Goal: Task Accomplishment & Management: Use online tool/utility

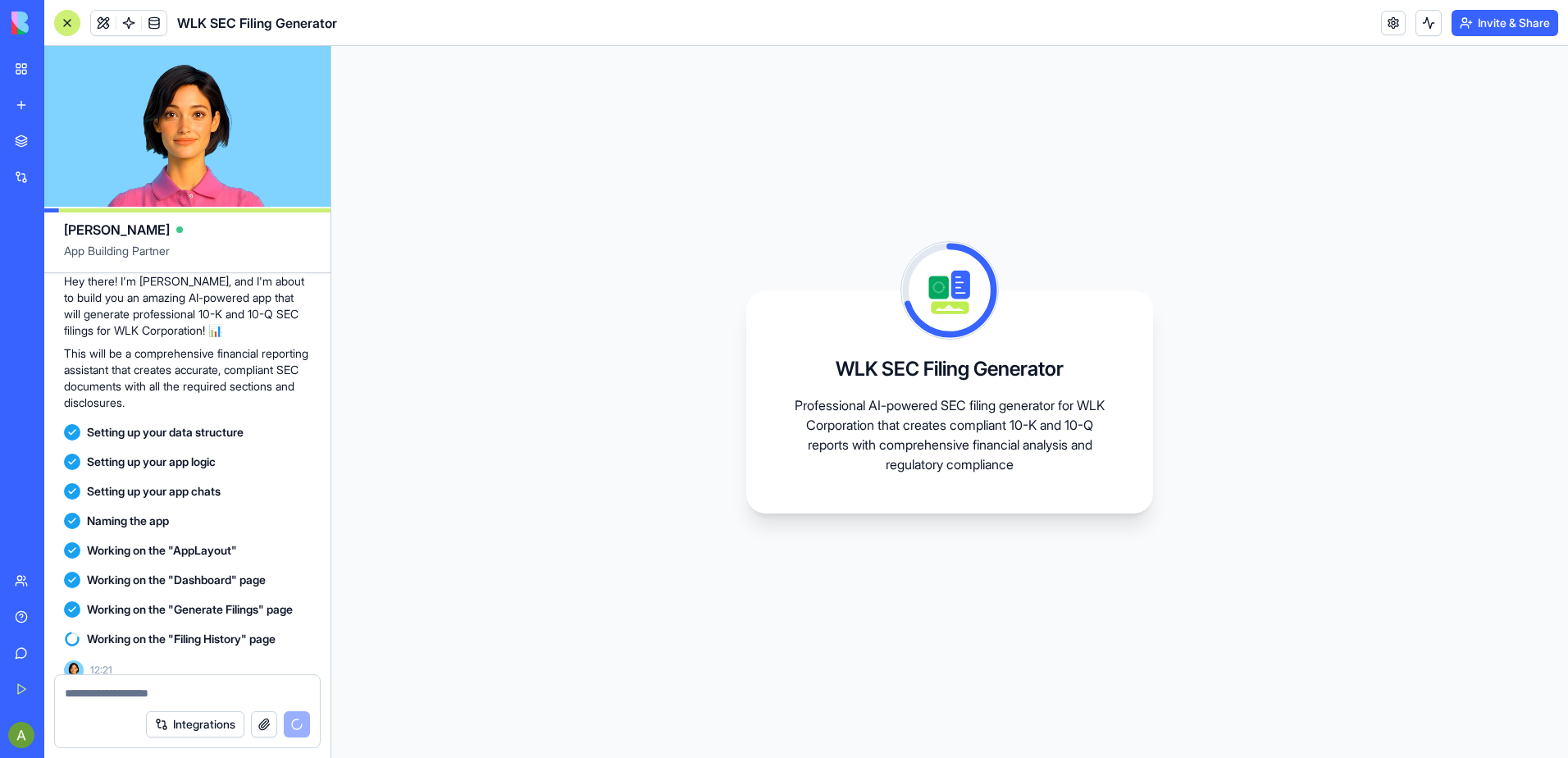
scroll to position [140, 0]
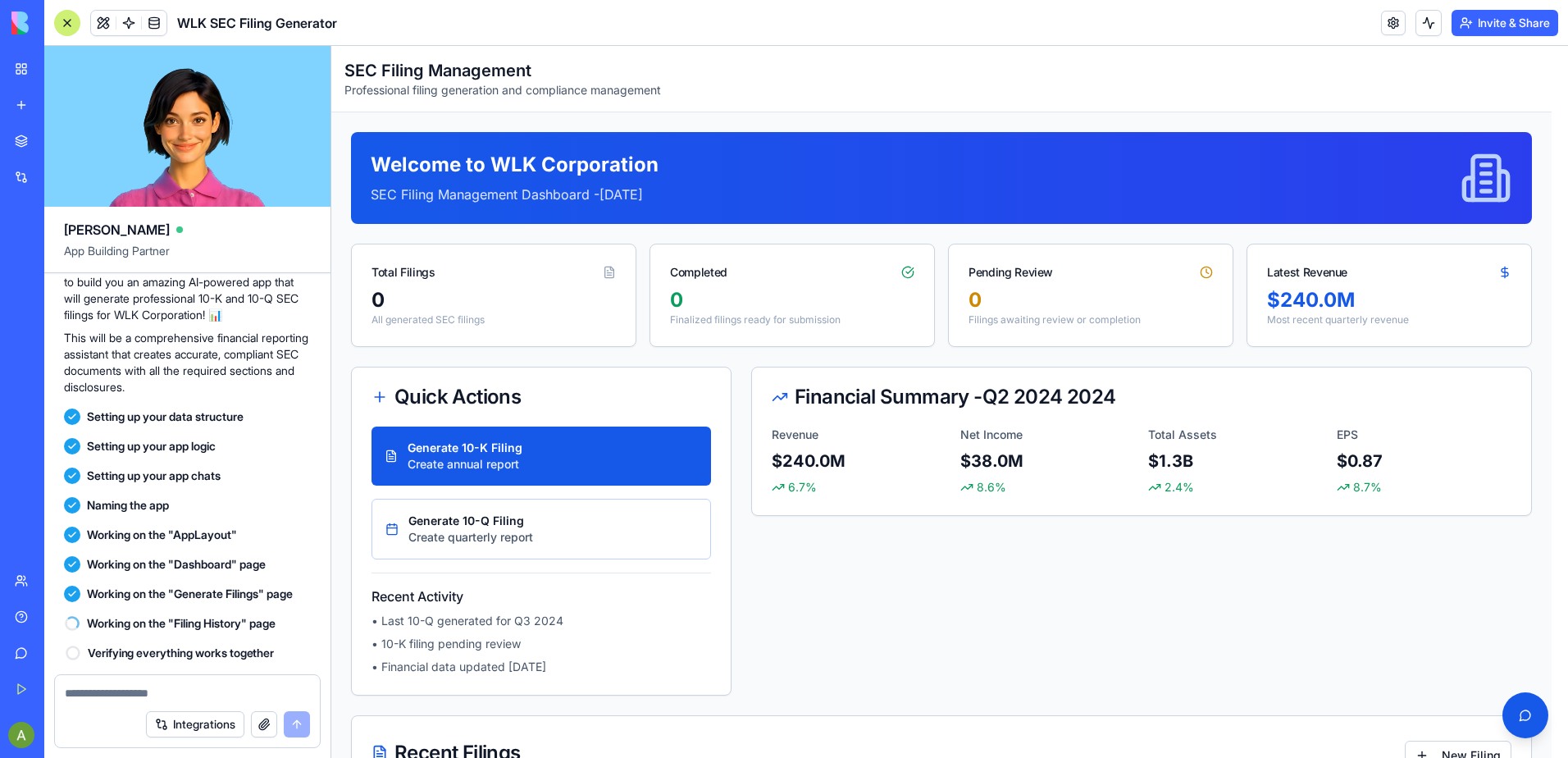
scroll to position [425, 0]
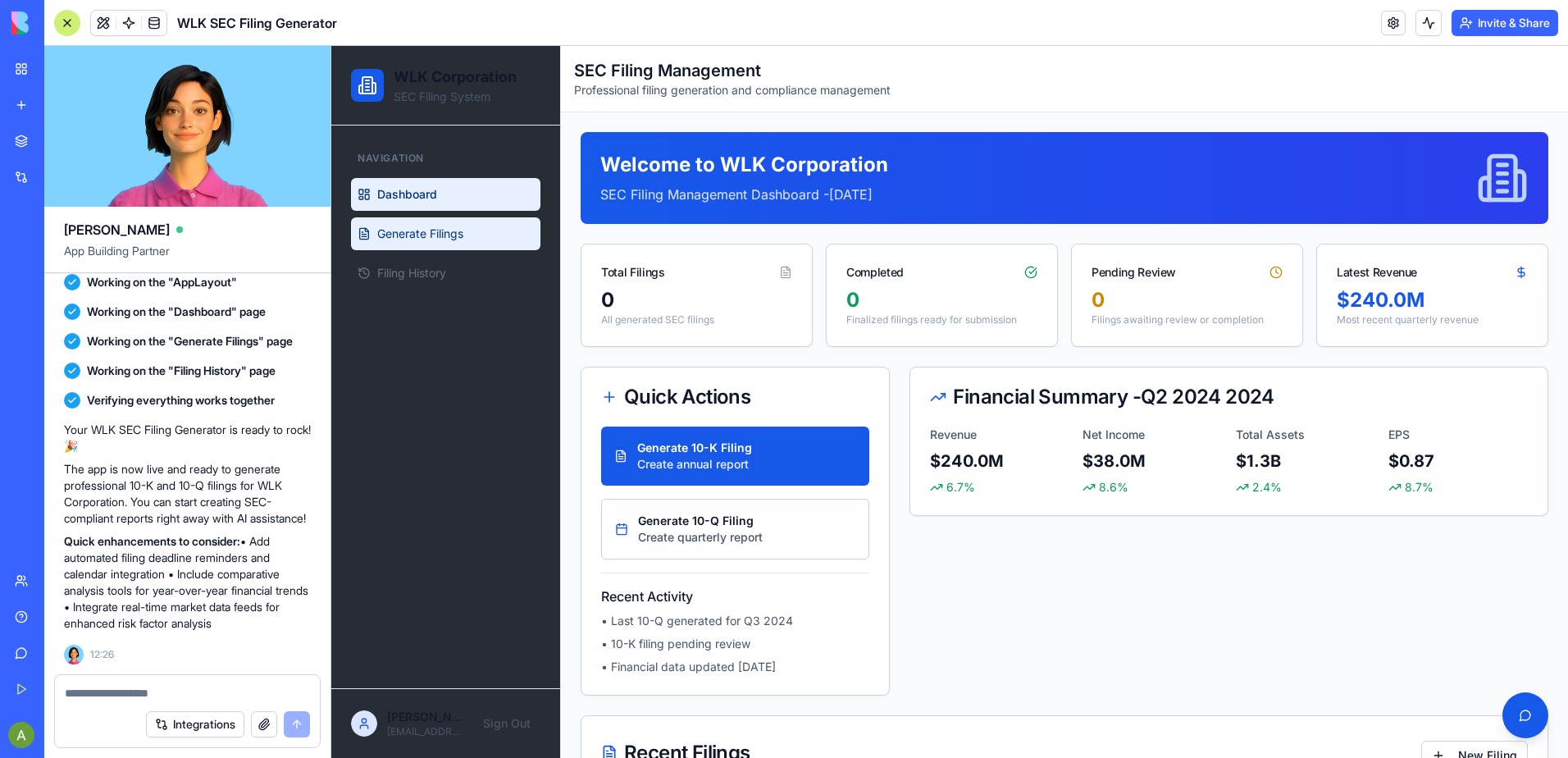
click at [432, 241] on span "Generate Filings" at bounding box center [420, 233] width 86 height 17
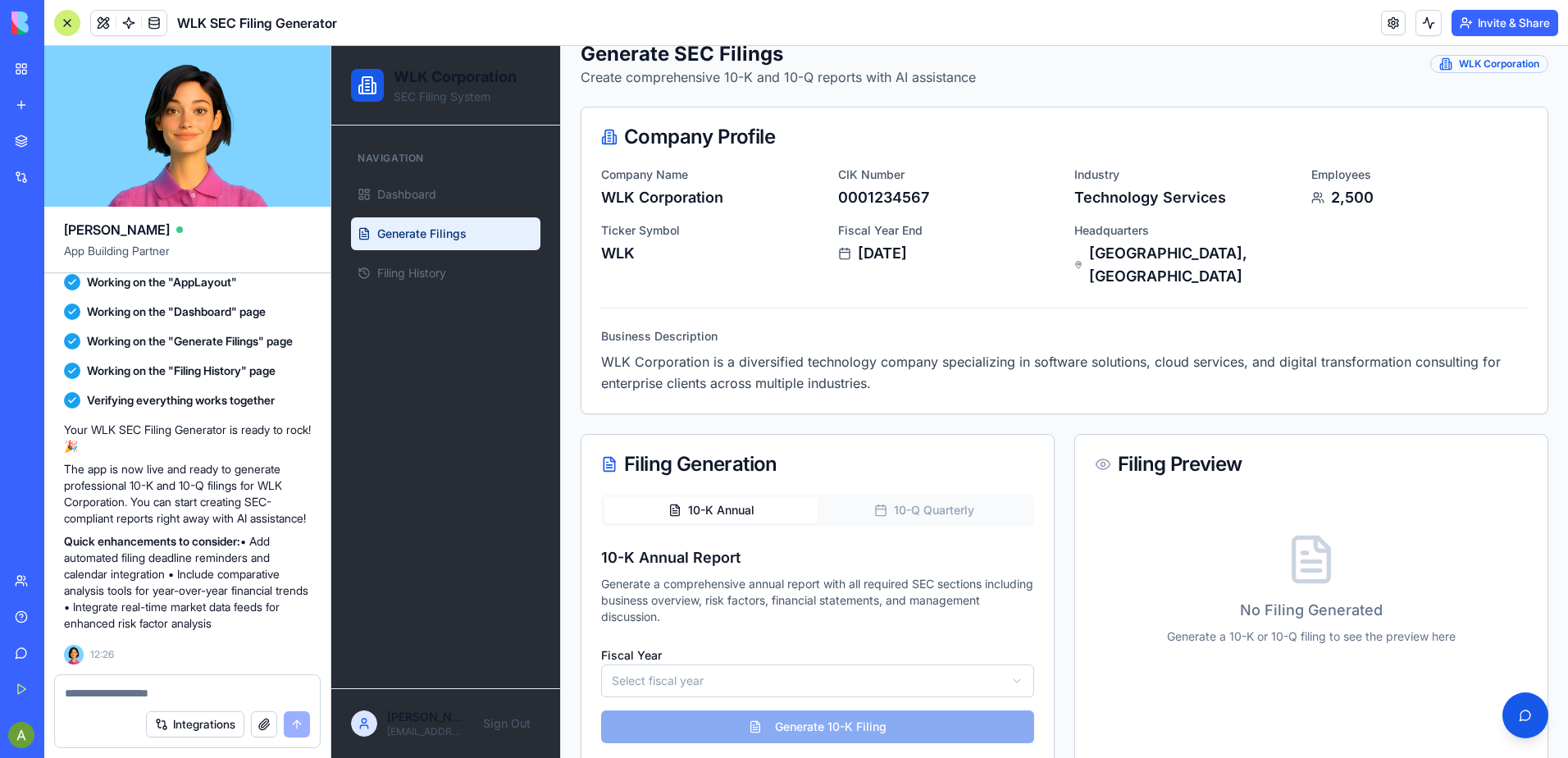
scroll to position [94, 0]
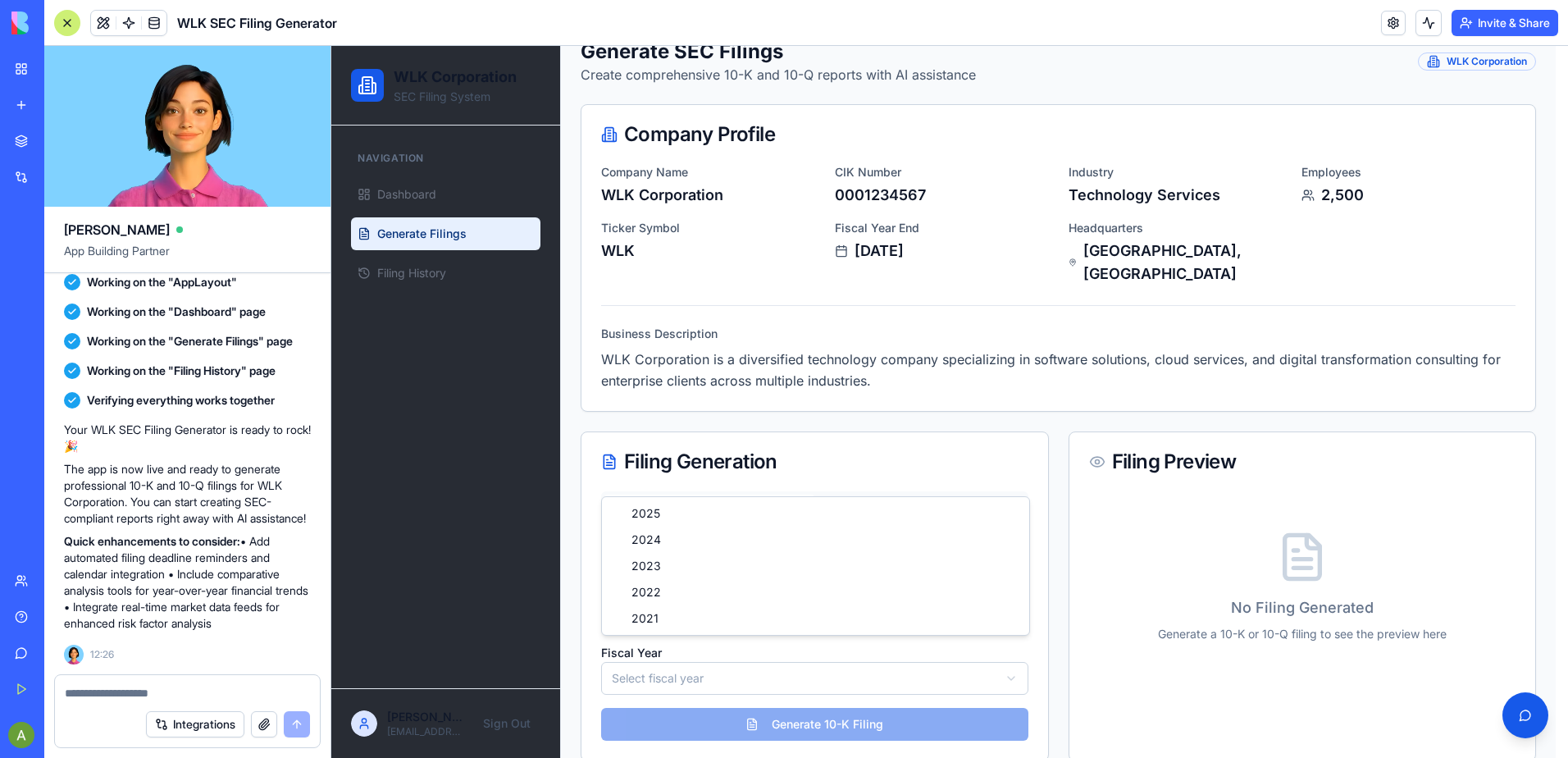
click at [685, 667] on html "WLK Corporation SEC Filing System Navigation Dashboard Generate Filings Filing …" at bounding box center [950, 366] width 1237 height 828
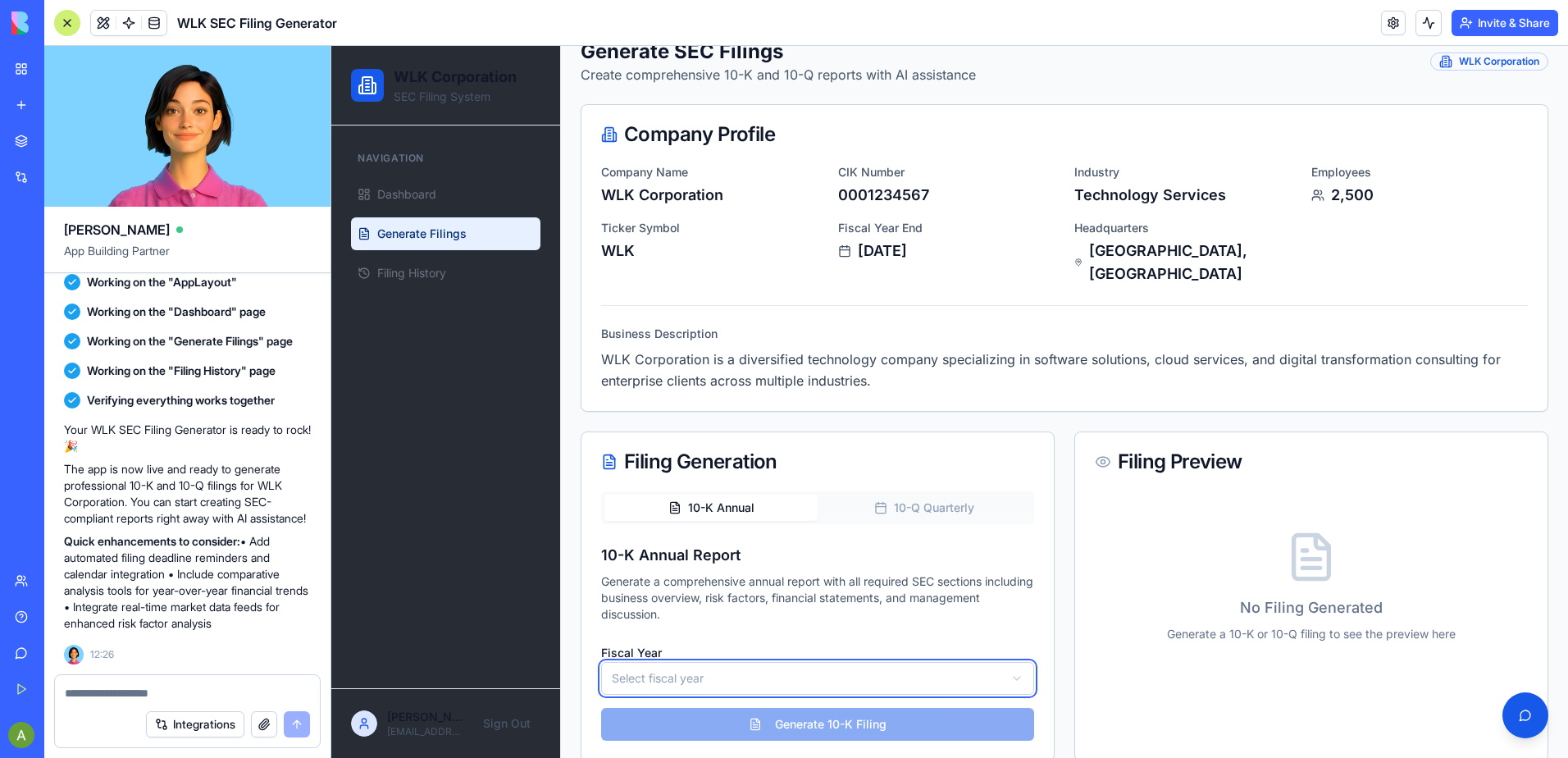
click at [685, 666] on html "WLK Corporation SEC Filing System Navigation Dashboard Generate Filings Filing …" at bounding box center [950, 366] width 1237 height 828
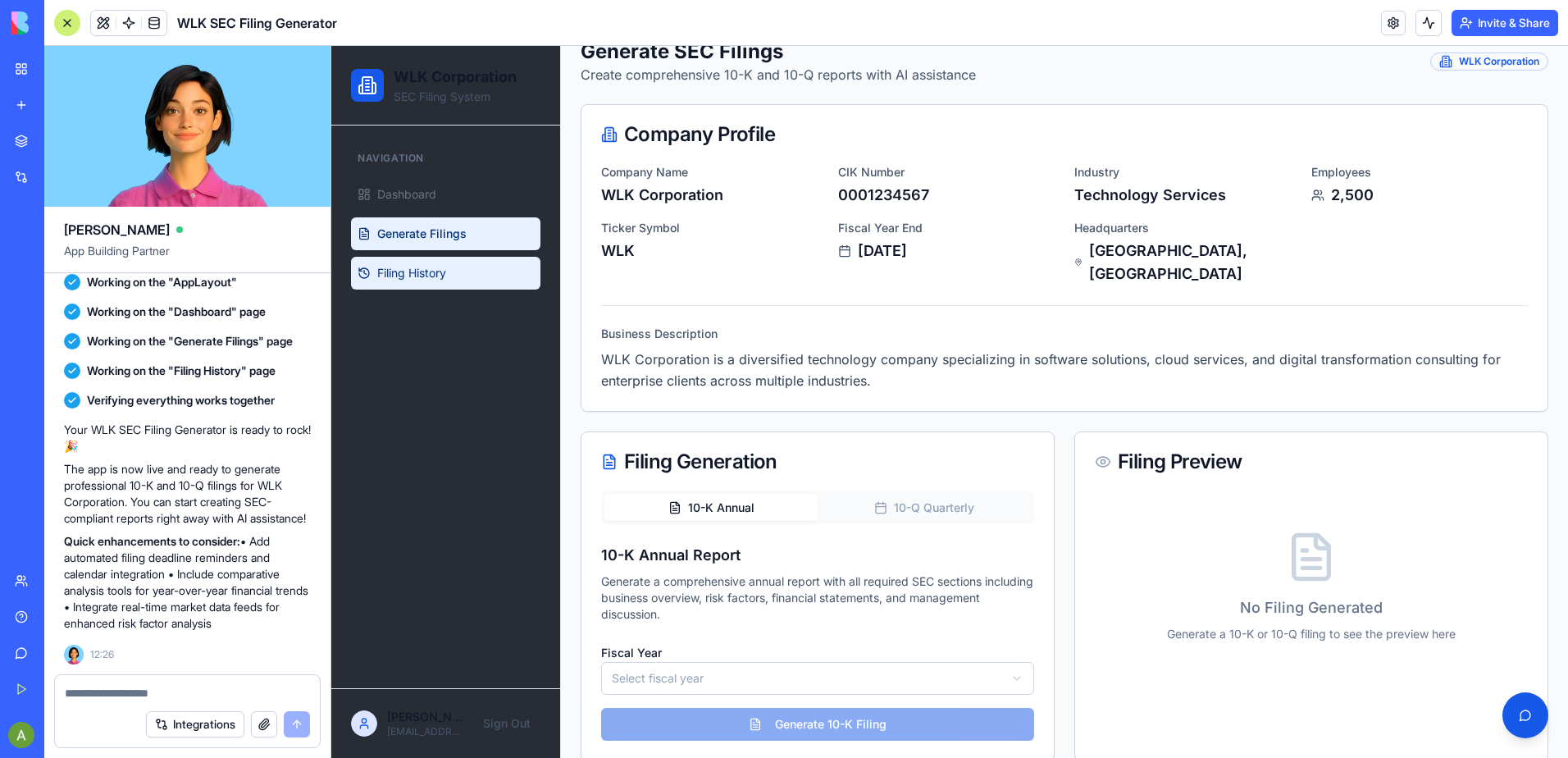
click at [424, 282] on link "Filing History" at bounding box center [446, 272] width 190 height 33
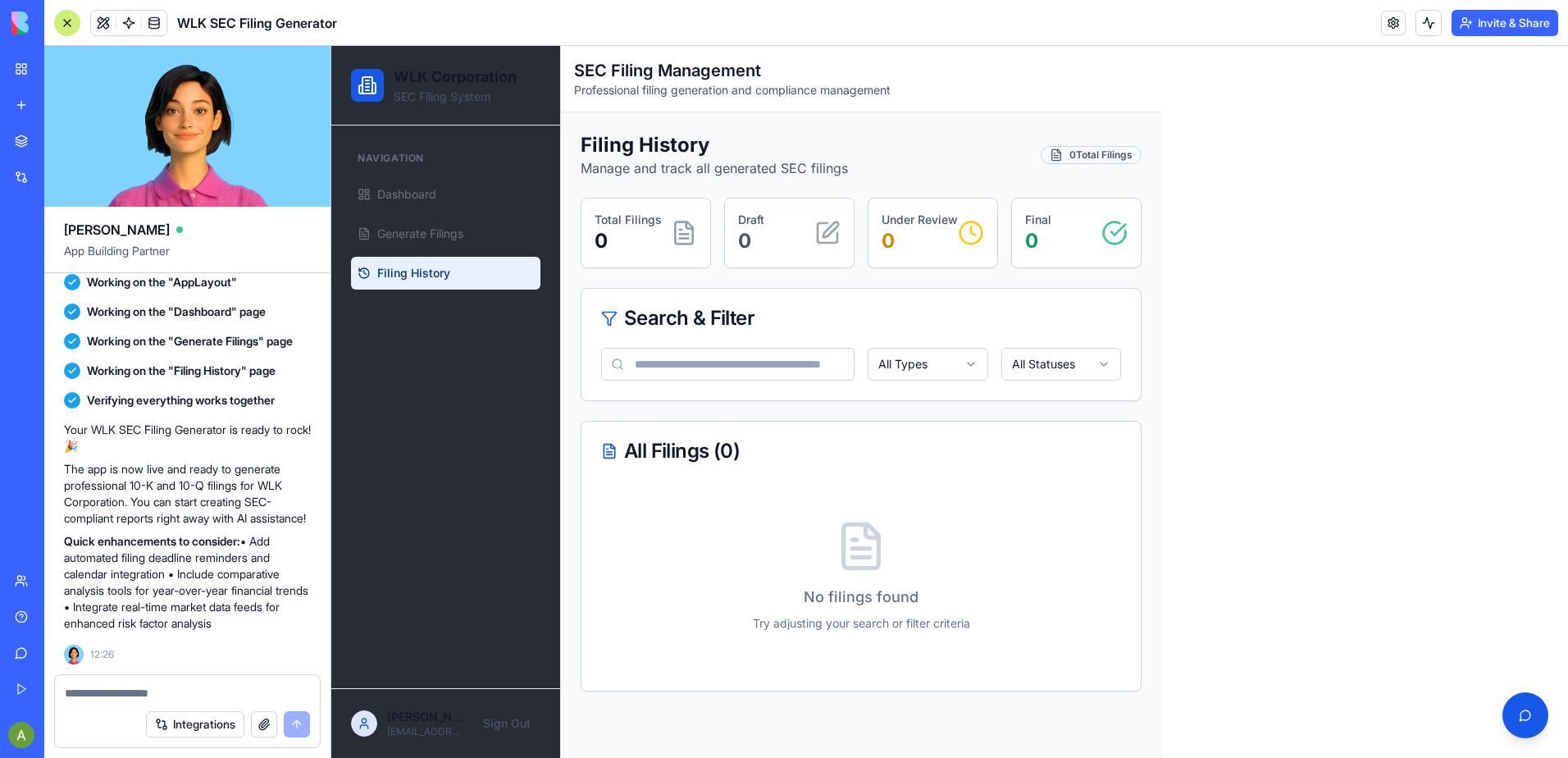
click at [714, 379] on input at bounding box center [728, 363] width 254 height 33
click at [428, 231] on span "Generate Filings" at bounding box center [420, 233] width 86 height 17
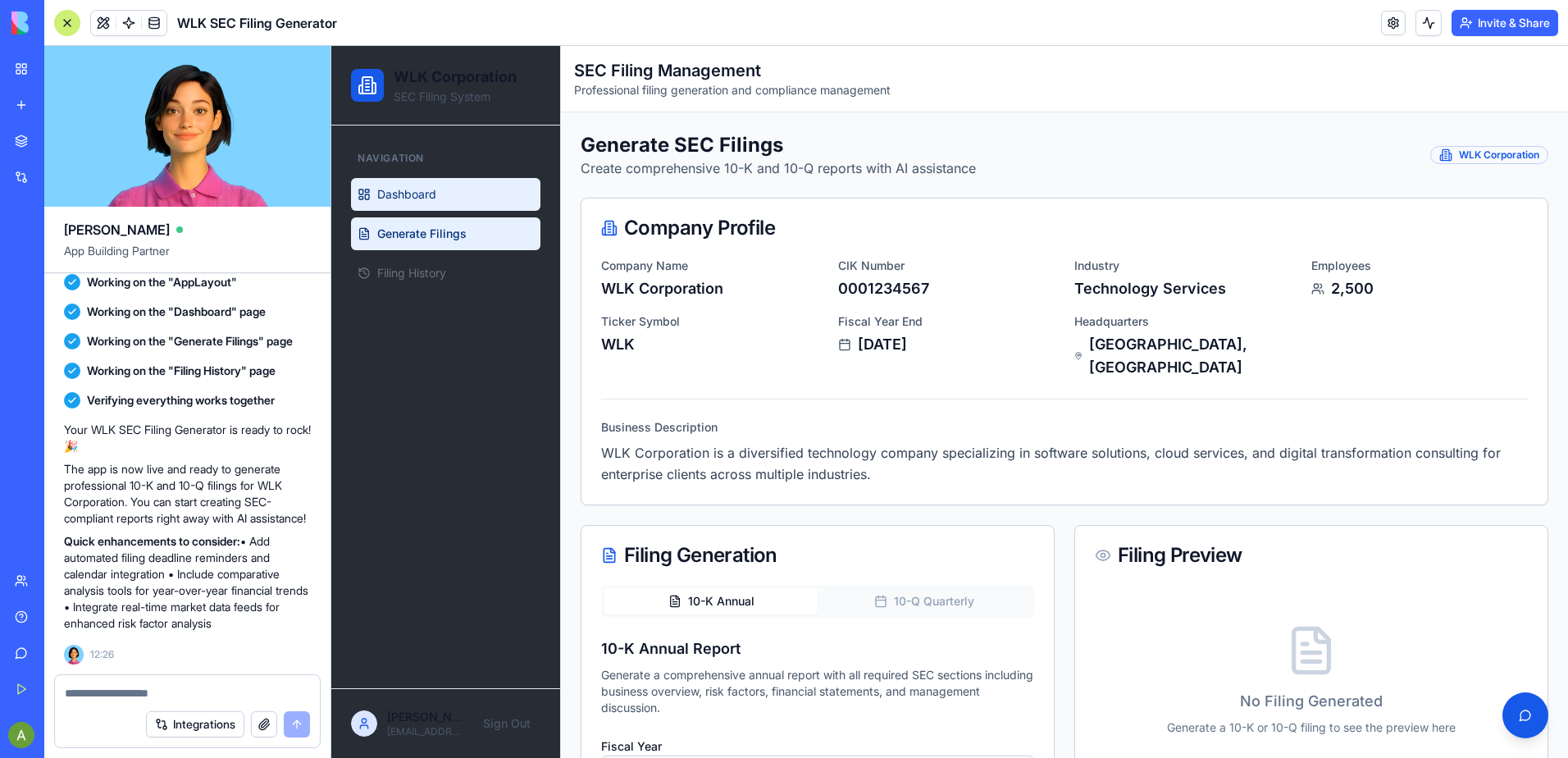
click at [428, 204] on link "Dashboard" at bounding box center [446, 193] width 190 height 33
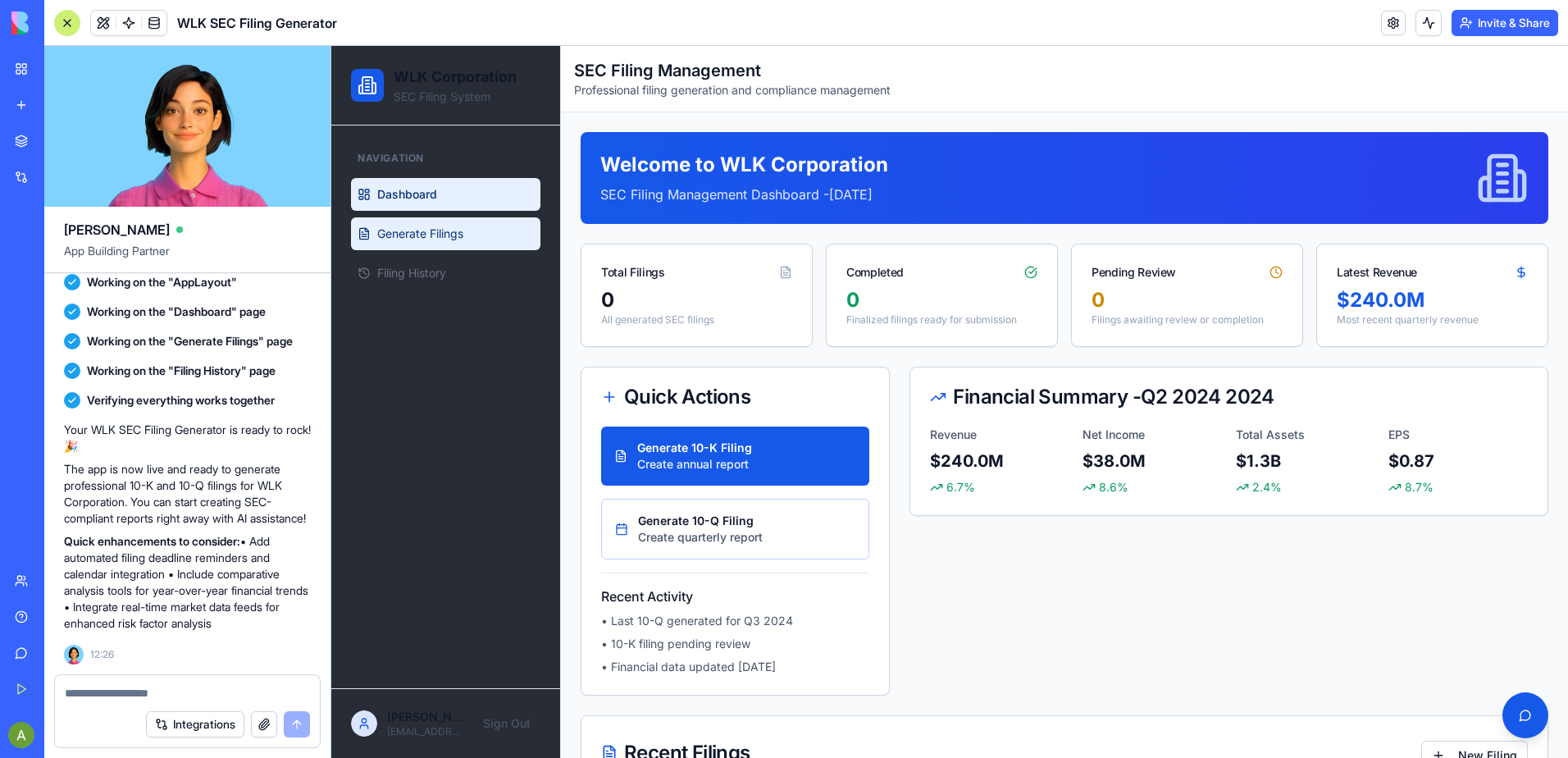
click at [414, 227] on span "Generate Filings" at bounding box center [420, 233] width 86 height 17
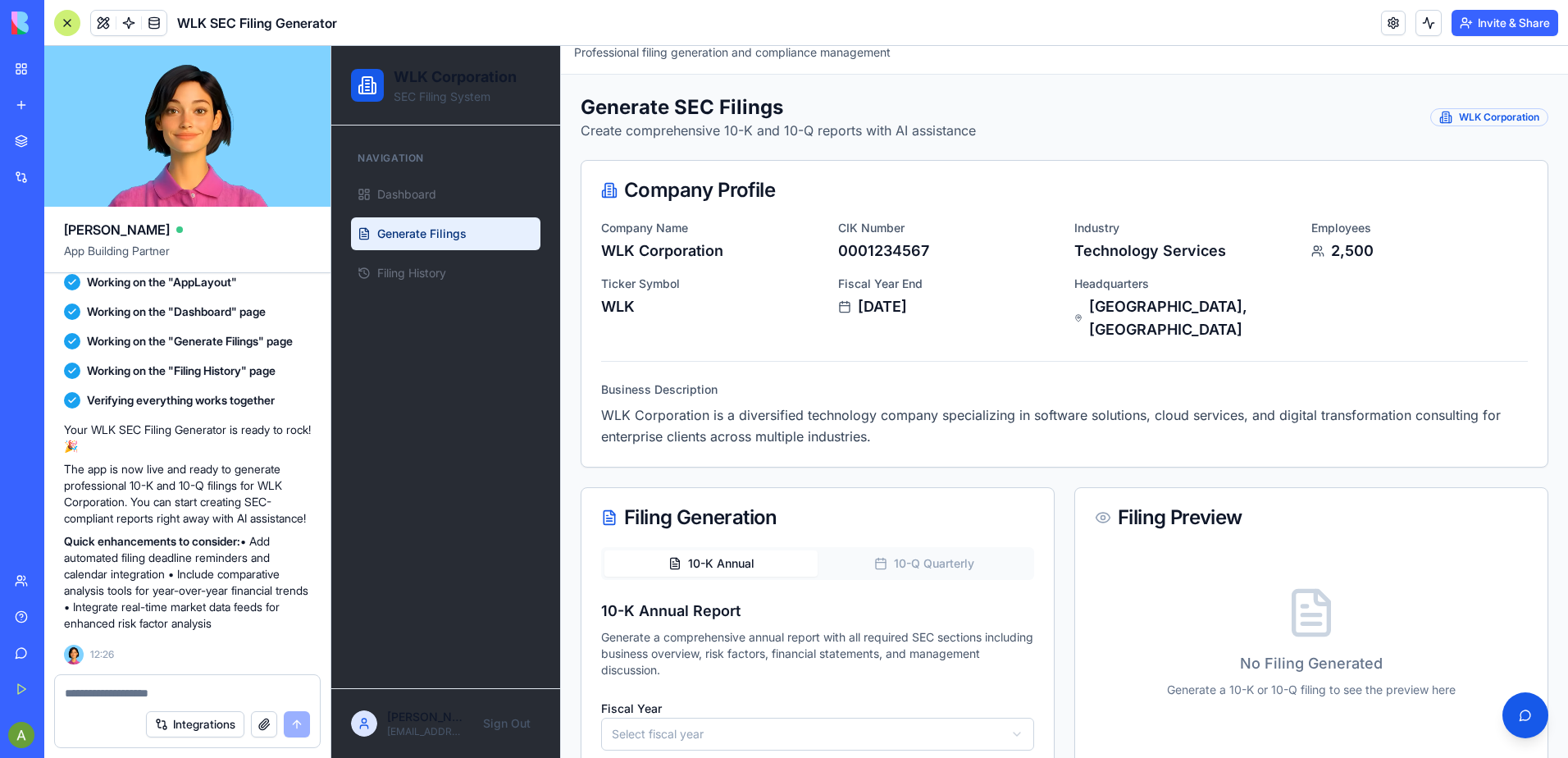
scroll to position [94, 0]
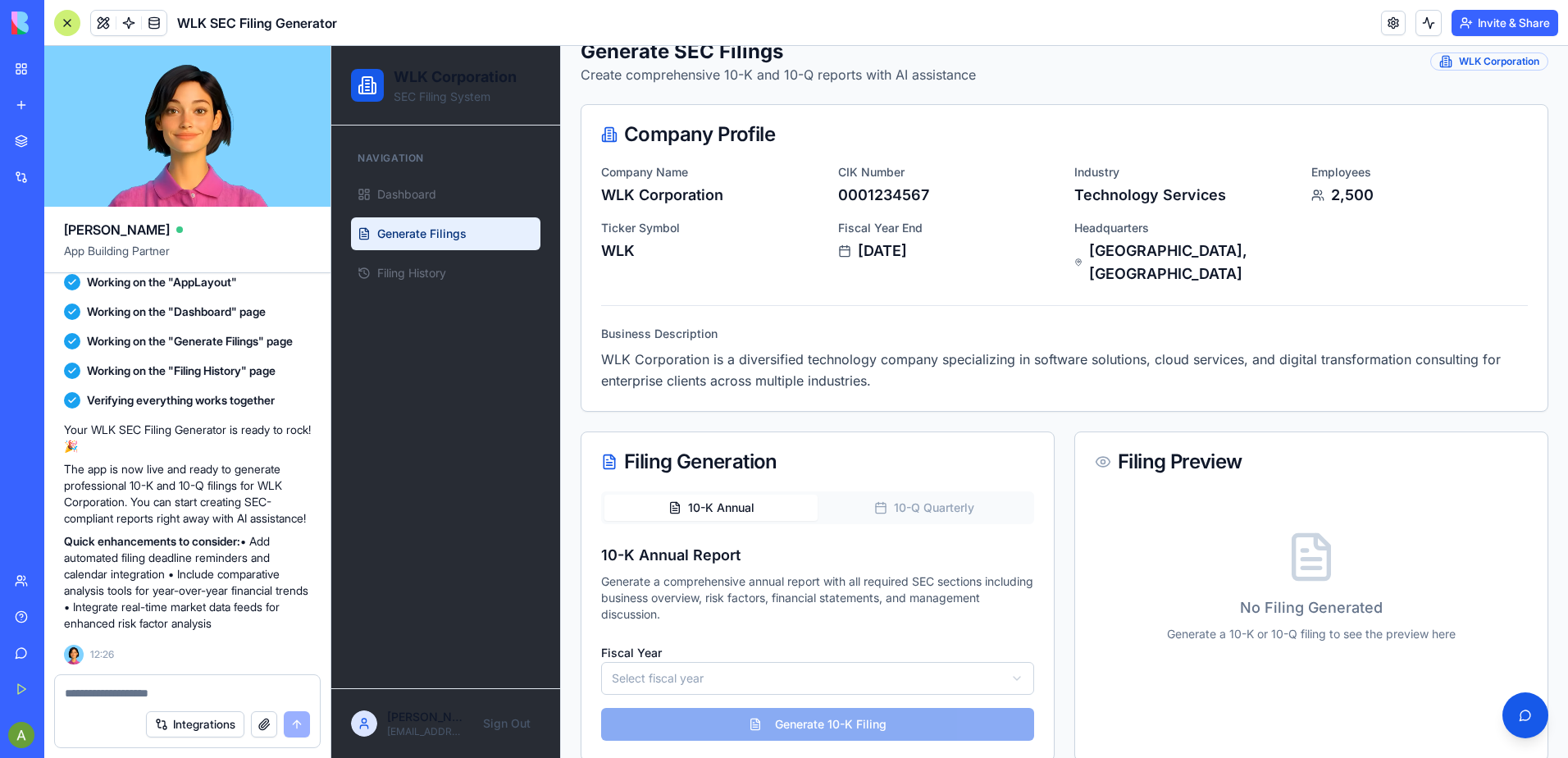
click at [748, 646] on html "WLK Corporation SEC Filing System Navigation Dashboard Generate Filings Filing …" at bounding box center [950, 366] width 1237 height 828
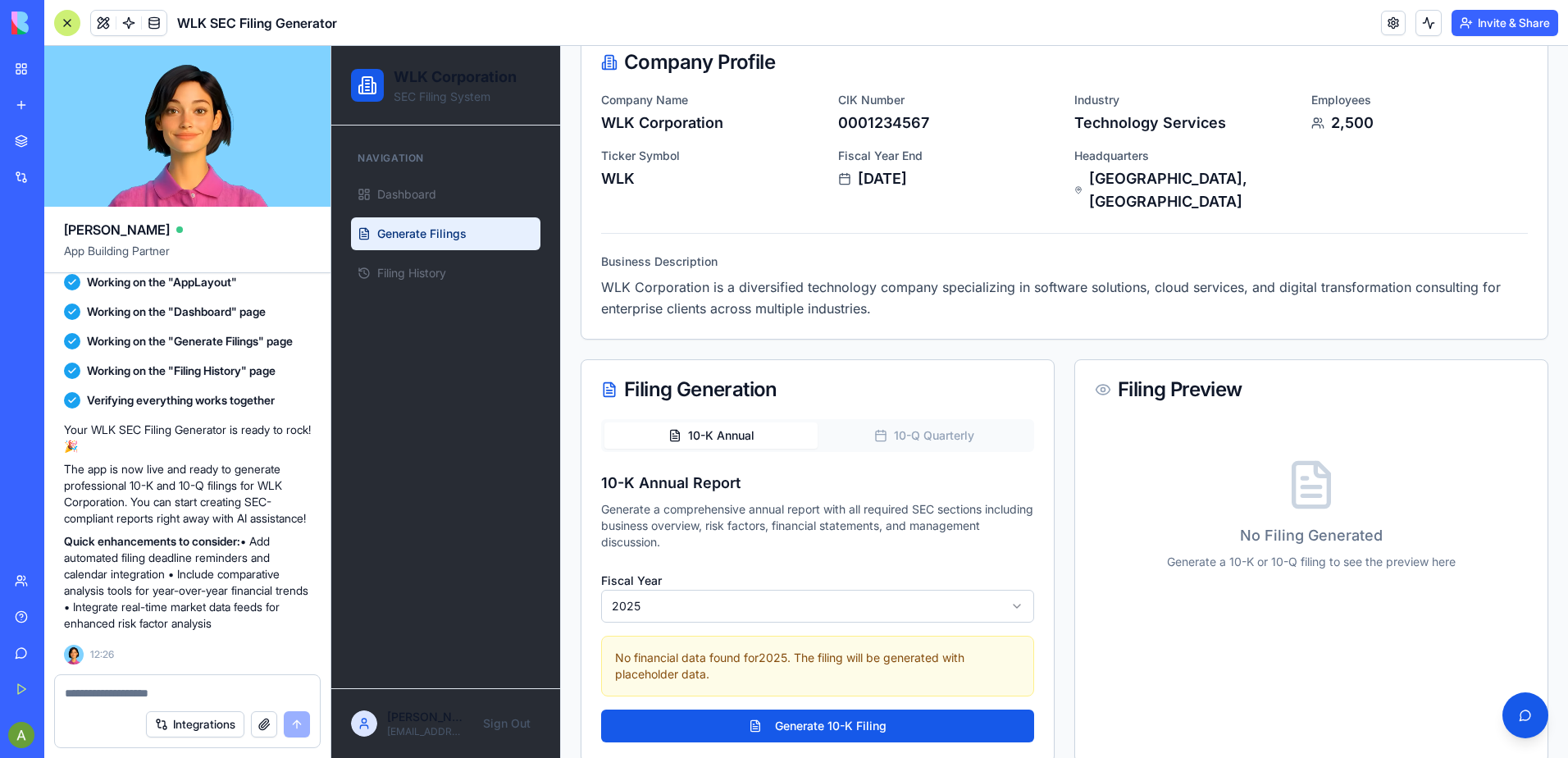
scroll to position [167, 0]
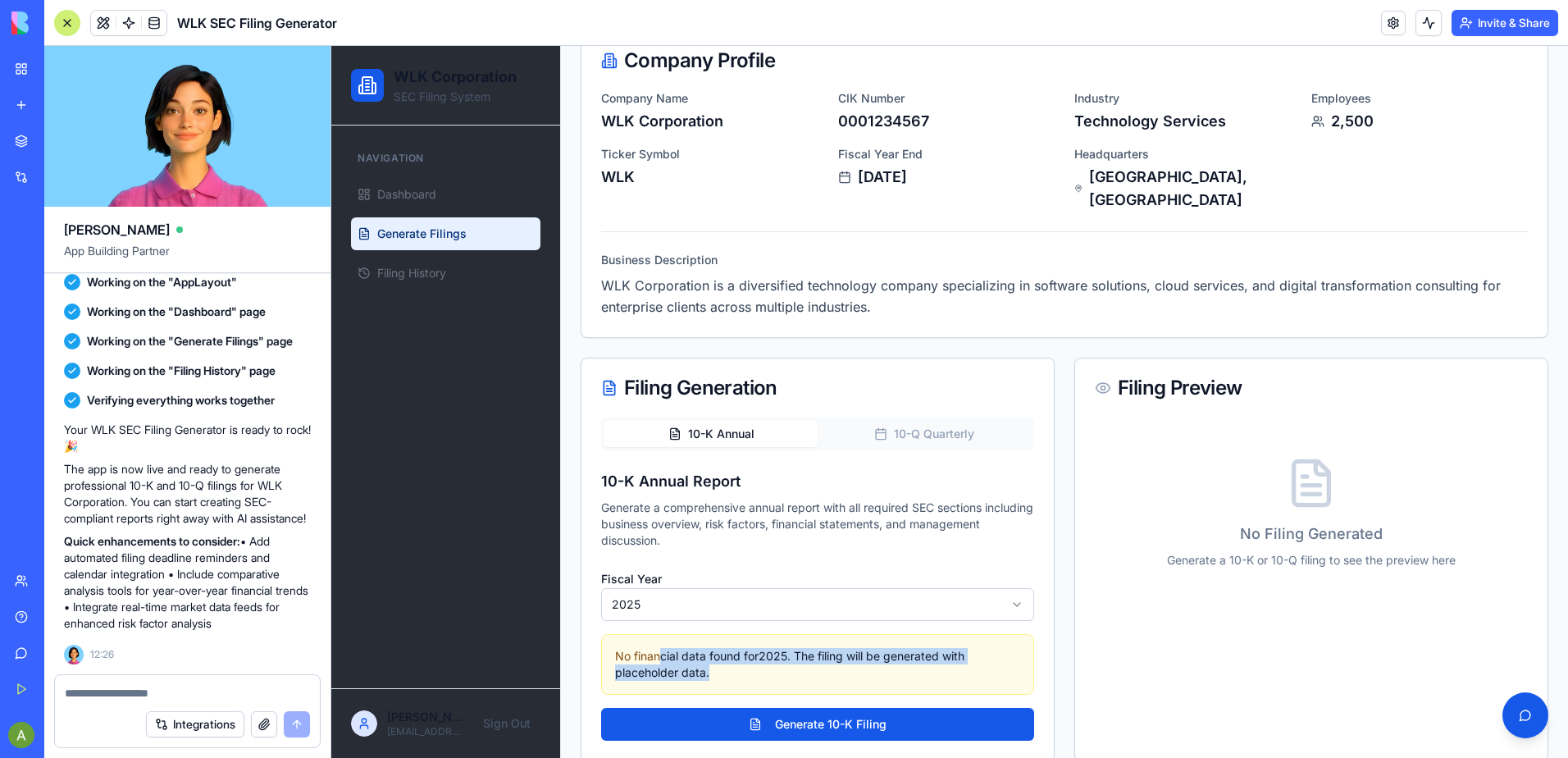
drag, startPoint x: 659, startPoint y: 637, endPoint x: 902, endPoint y: 665, distance: 244.6
click at [902, 665] on div "No financial data found for 2025 . The filing will be generated with placeholde…" at bounding box center [818, 663] width 433 height 60
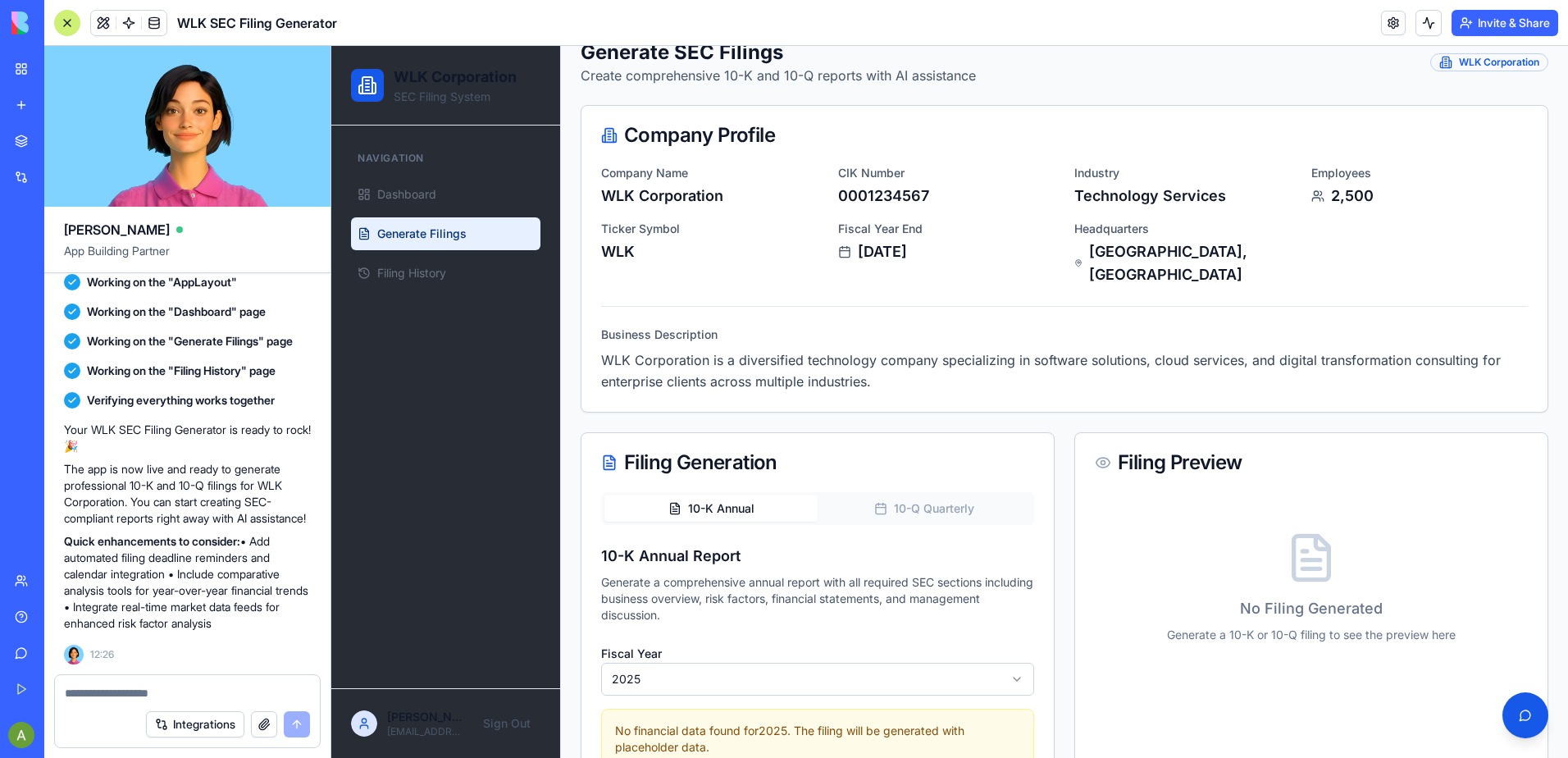
scroll to position [0, 0]
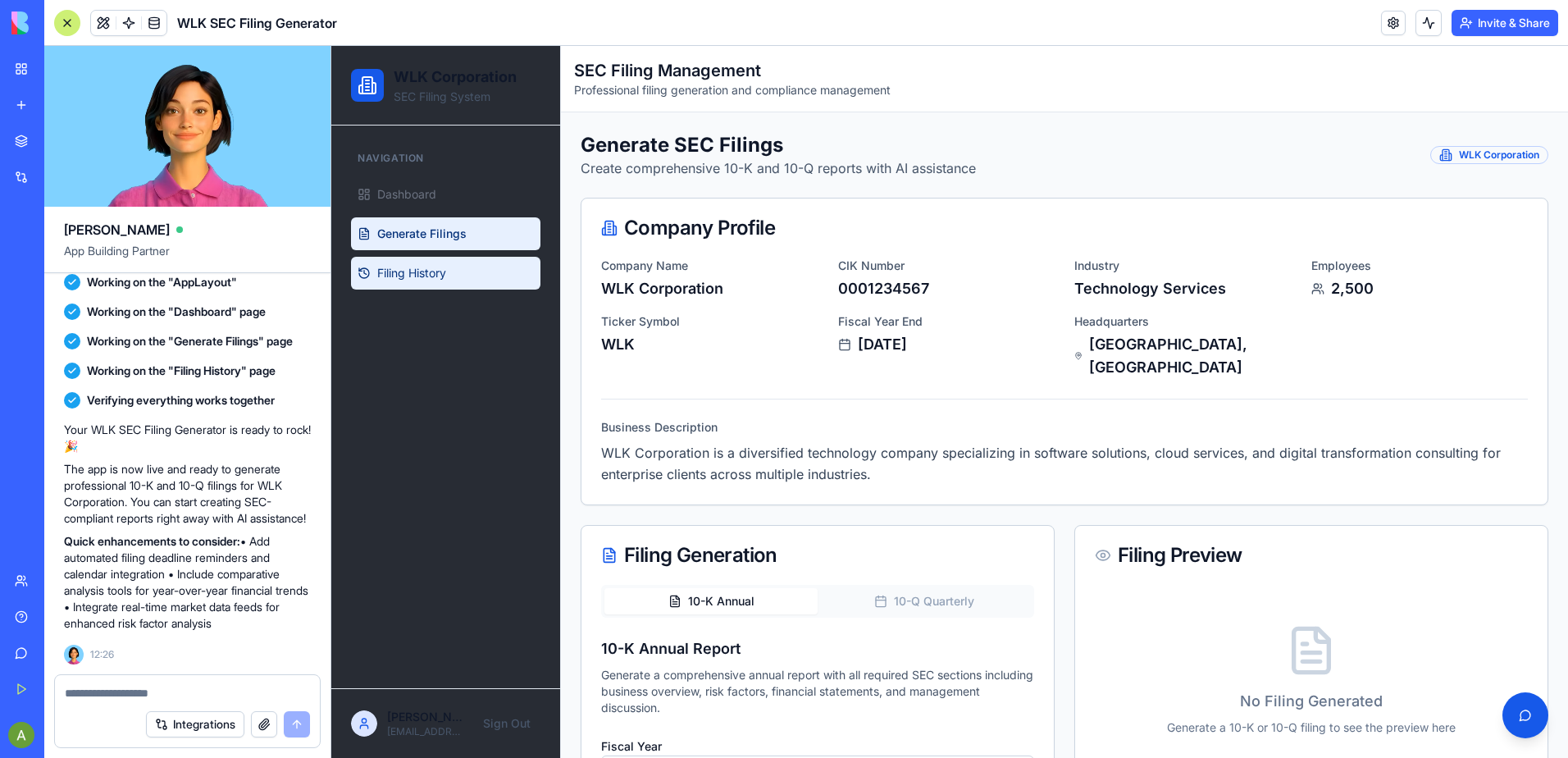
click at [437, 285] on link "Filing History" at bounding box center [446, 272] width 190 height 33
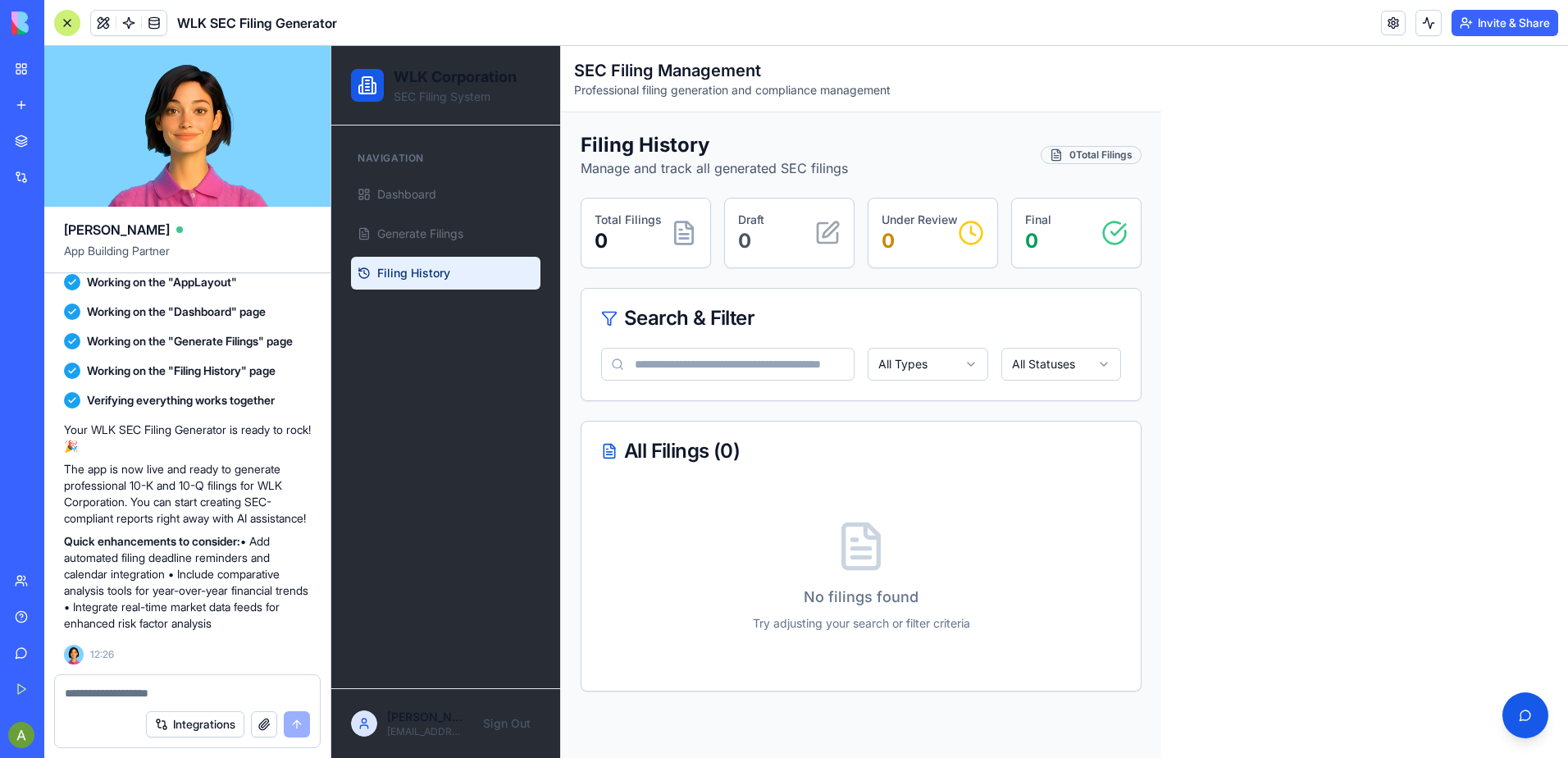
click at [681, 239] on icon at bounding box center [684, 239] width 9 height 0
click at [792, 250] on div "Draft 0" at bounding box center [790, 232] width 103 height 42
click at [925, 228] on p "0" at bounding box center [919, 241] width 76 height 27
click at [1095, 227] on div "Final 0" at bounding box center [1076, 232] width 103 height 42
click at [435, 210] on link "Dashboard" at bounding box center [446, 193] width 190 height 33
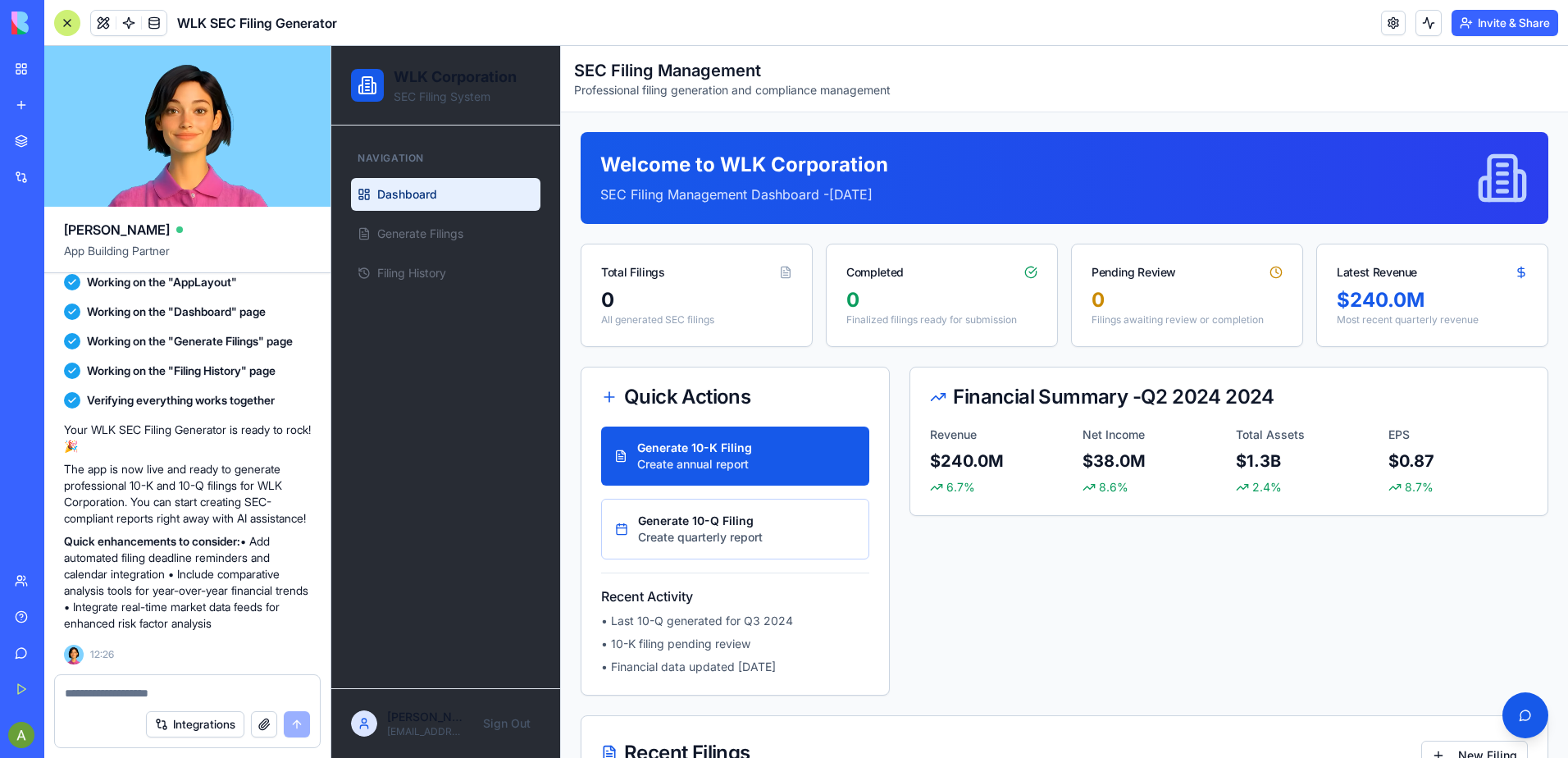
click at [1441, 290] on div "$ 240.0 M" at bounding box center [1433, 300] width 192 height 27
click at [1202, 260] on div "Pending Review" at bounding box center [1187, 265] width 230 height 42
click at [1025, 273] on icon at bounding box center [1030, 271] width 11 height 11
click at [822, 283] on div "Total Filings 0 All generated SEC filings Completed 0 Finalized filings ready f…" at bounding box center [1064, 295] width 968 height 104
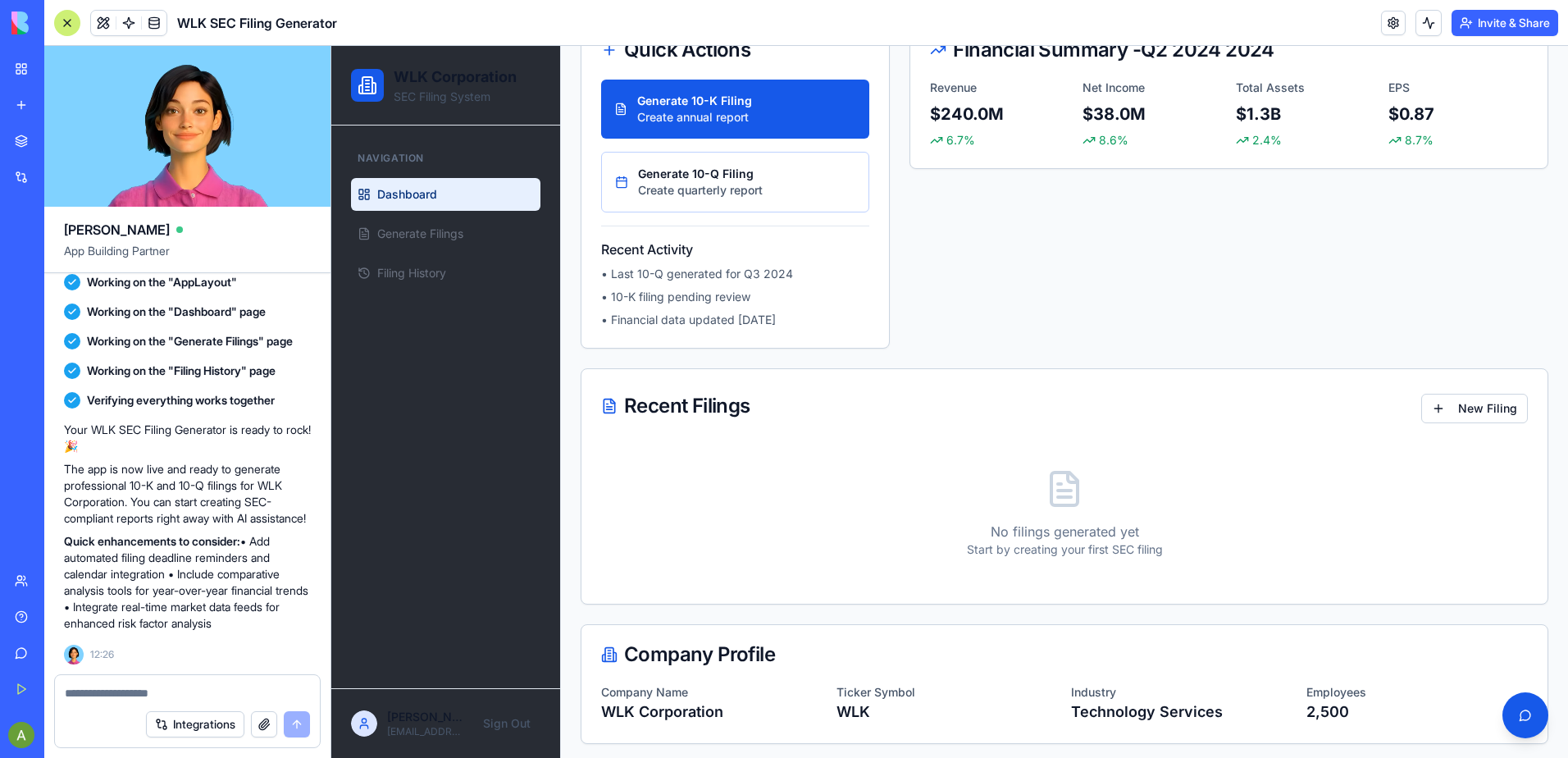
scroll to position [352, 0]
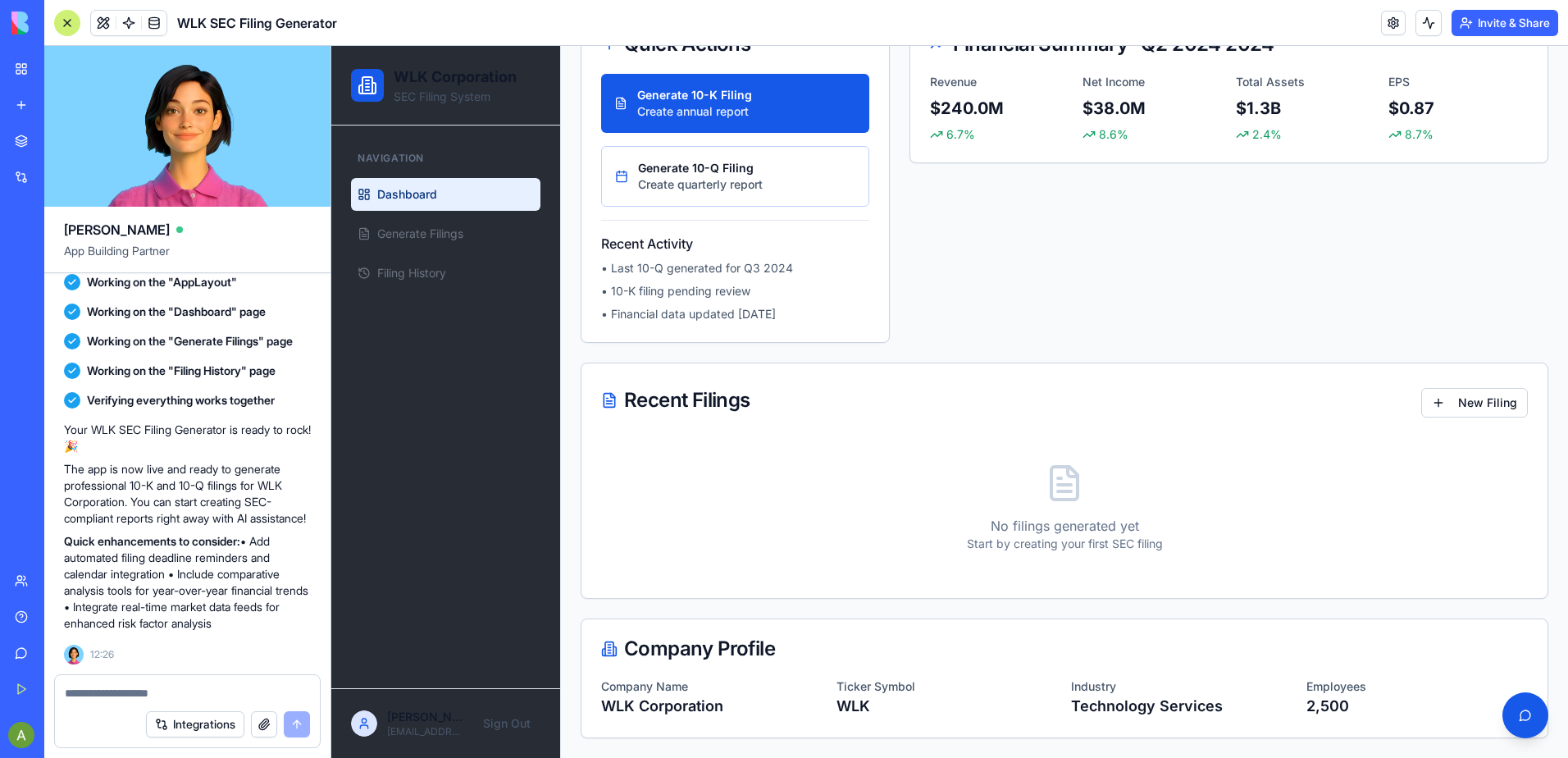
click at [1237, 680] on p "Industry" at bounding box center [1182, 686] width 222 height 17
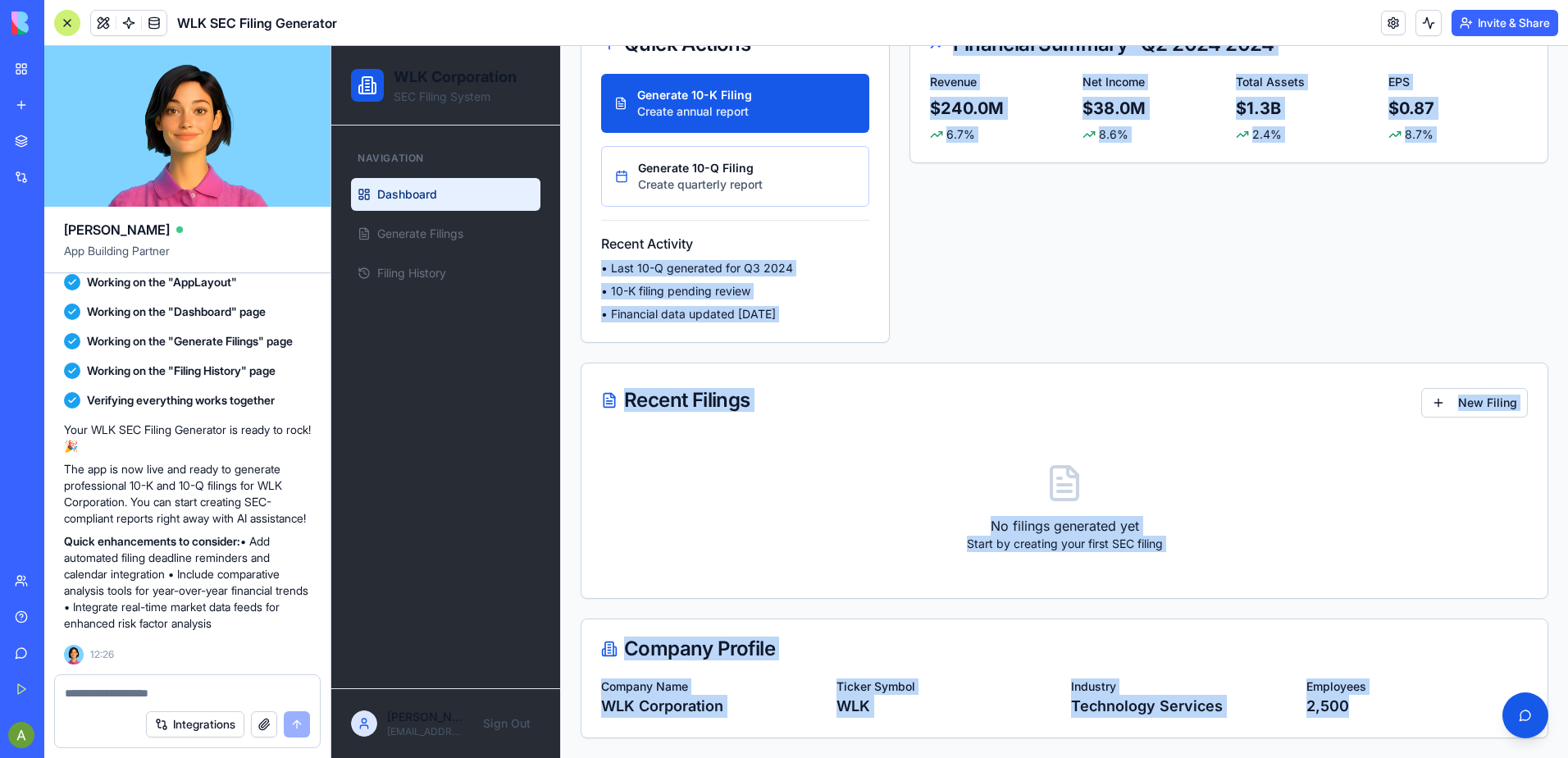
drag, startPoint x: 1393, startPoint y: 714, endPoint x: 1006, endPoint y: 365, distance: 521.1
click at [884, 261] on div "Welcome to WLK Corporation SEC Filing Management Dashboard - [DATE] Total Filin…" at bounding box center [1064, 259] width 968 height 958
click at [1019, 378] on div "Recent Filings New Filing" at bounding box center [1064, 400] width 966 height 74
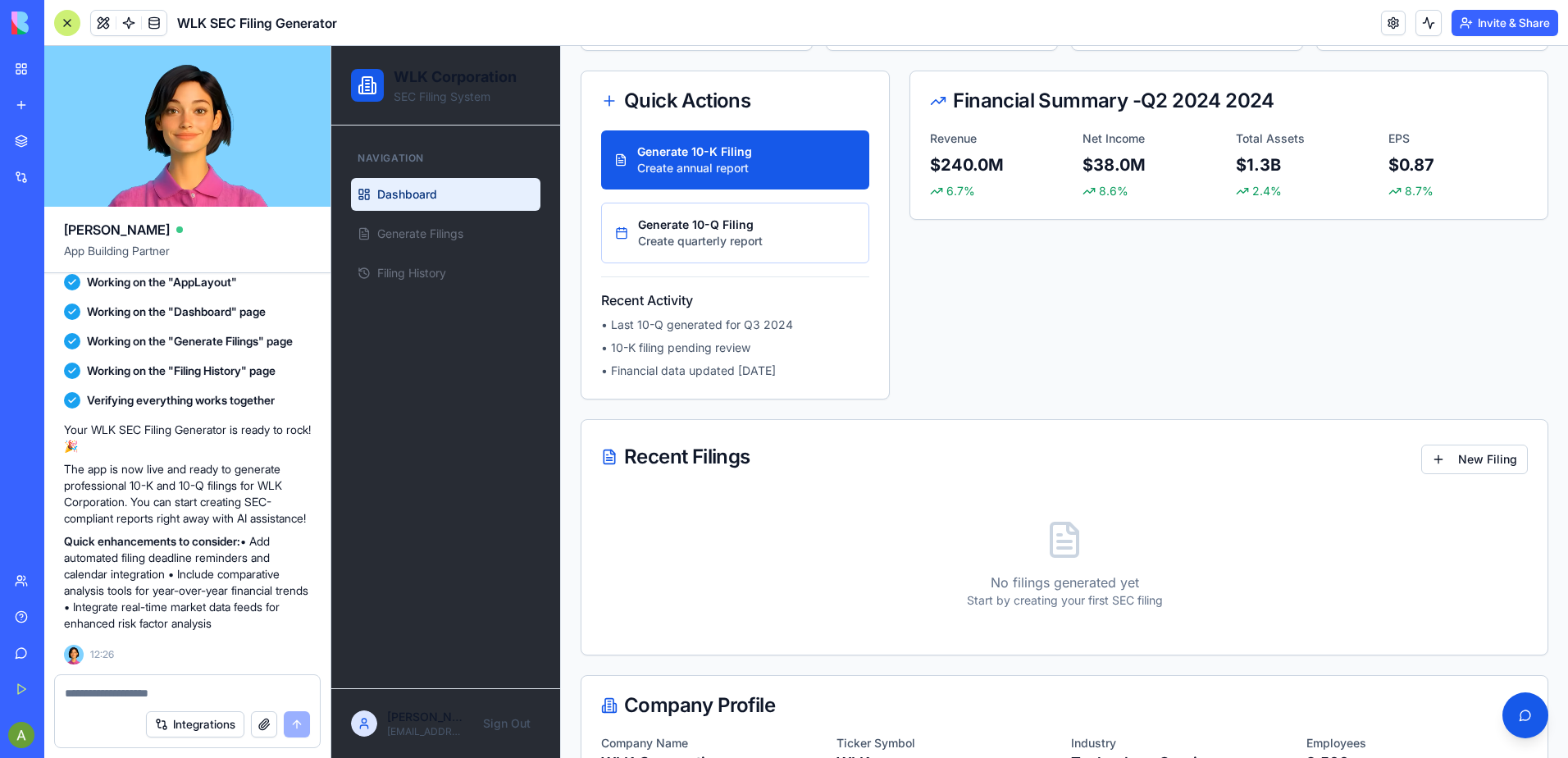
scroll to position [270, 0]
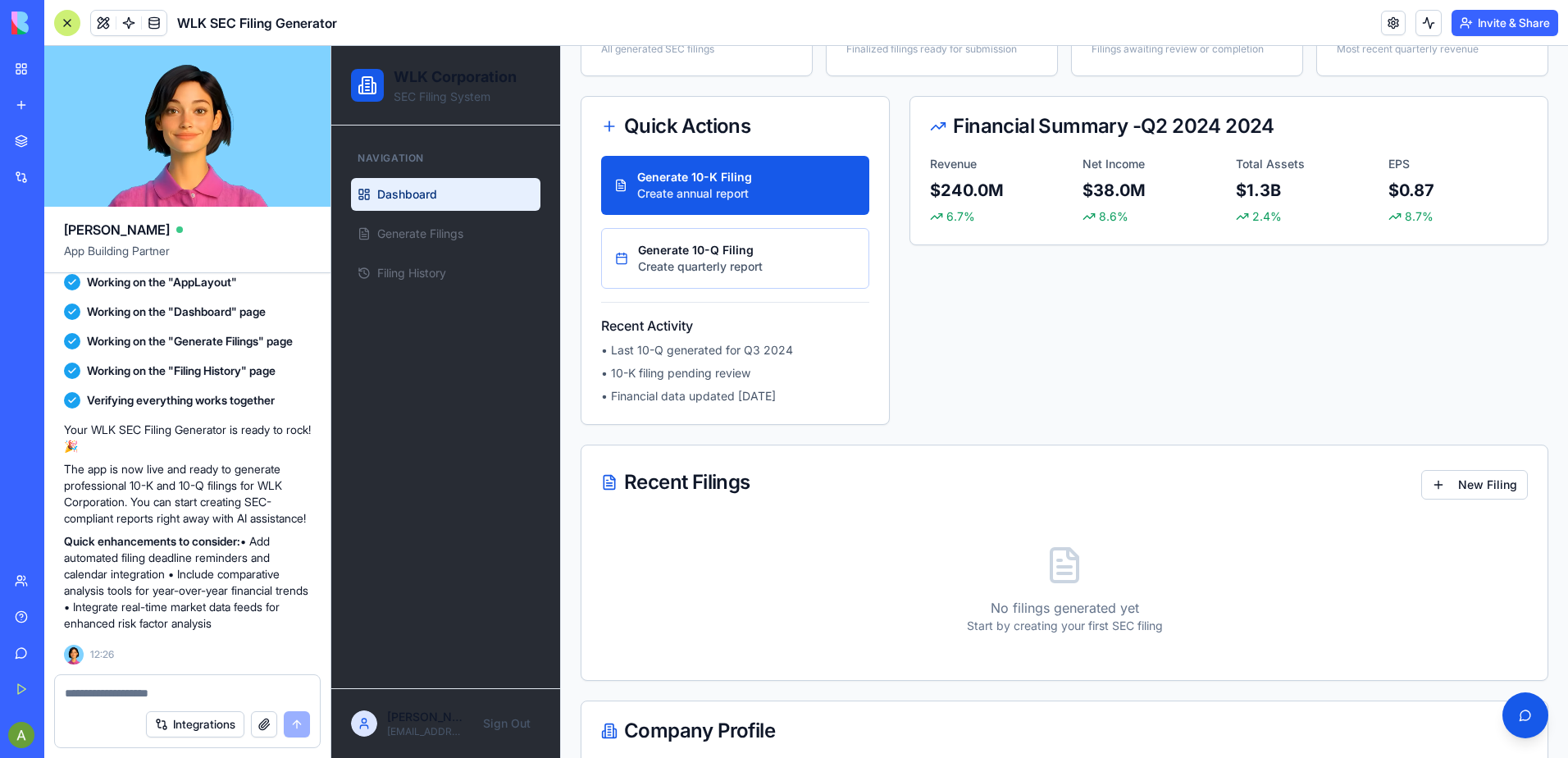
click at [381, 80] on div at bounding box center [367, 85] width 33 height 33
click at [438, 136] on div "Navigation Dashboard Generate Filings Filing History" at bounding box center [446, 407] width 229 height 563
click at [437, 152] on div "Navigation" at bounding box center [446, 158] width 190 height 27
click at [421, 208] on link "Dashboard" at bounding box center [446, 193] width 190 height 33
click at [420, 232] on span "Generate Filings" at bounding box center [420, 233] width 86 height 17
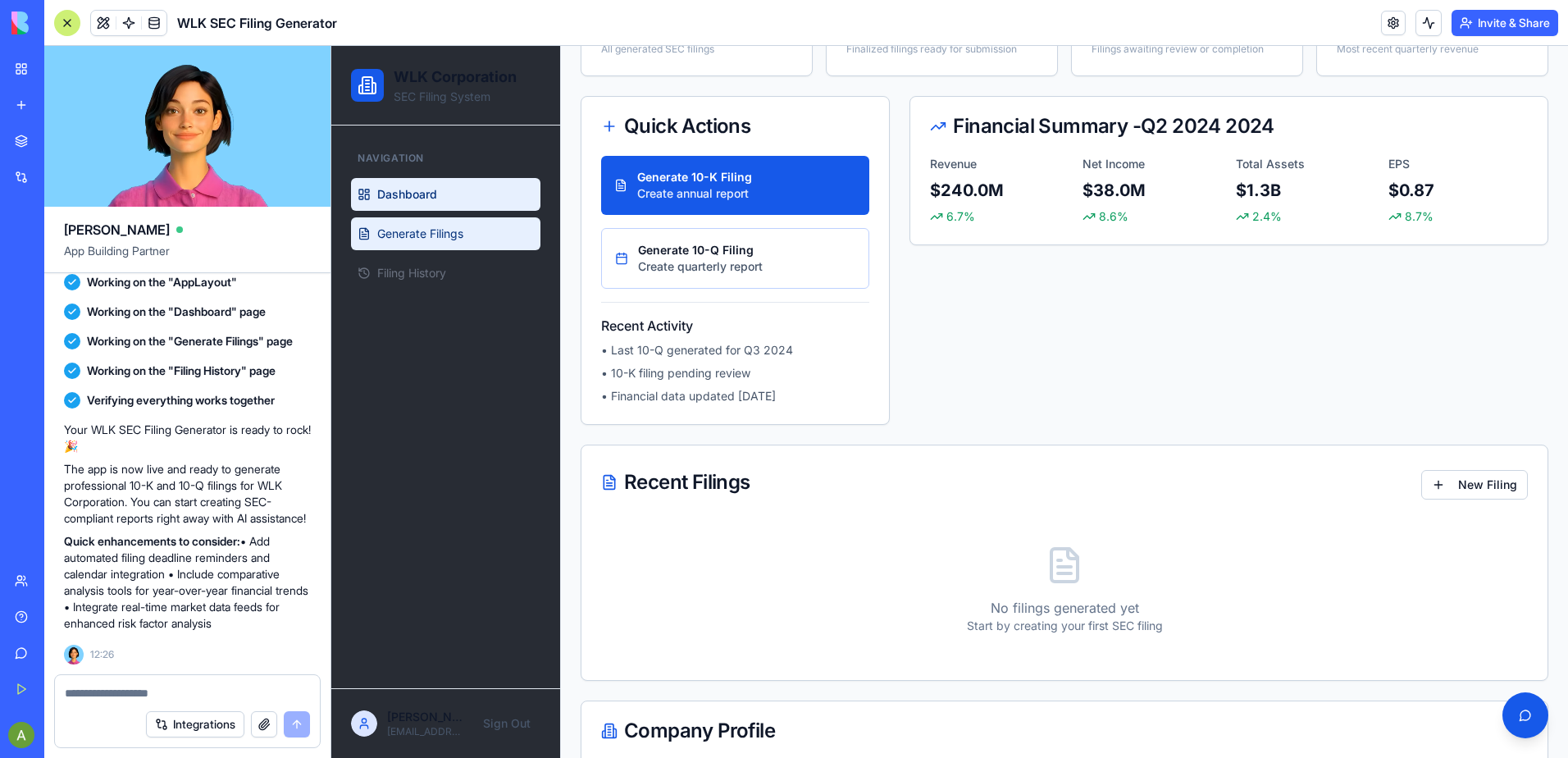
scroll to position [94, 0]
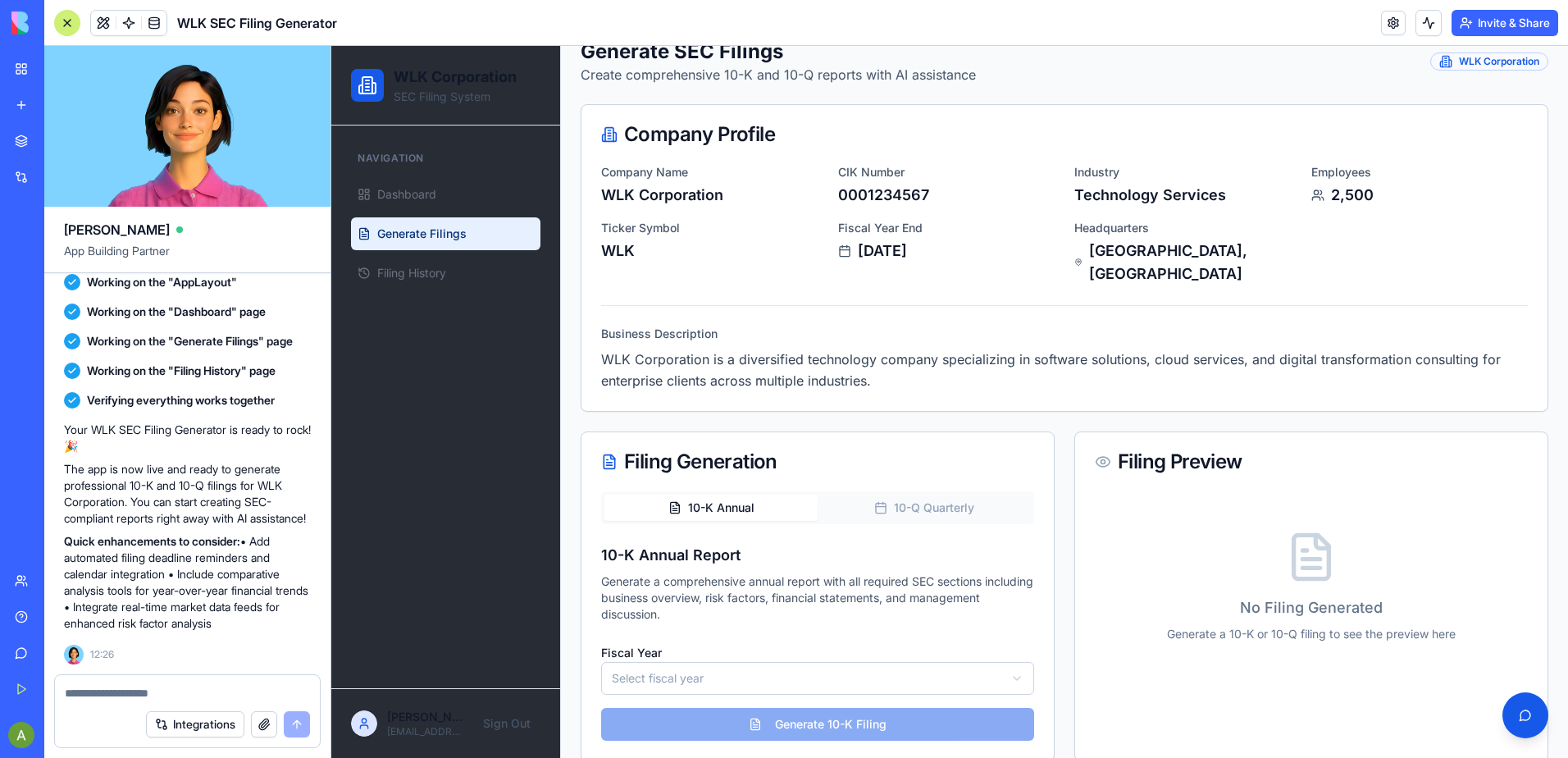
click at [667, 494] on button "10-K Annual" at bounding box center [711, 507] width 213 height 27
click at [679, 501] on icon "button" at bounding box center [674, 507] width 13 height 13
click at [933, 504] on div "10-K Annual 10-Q Quarterly 10-K Annual Report Generate a comprehensive annual r…" at bounding box center [818, 616] width 433 height 250
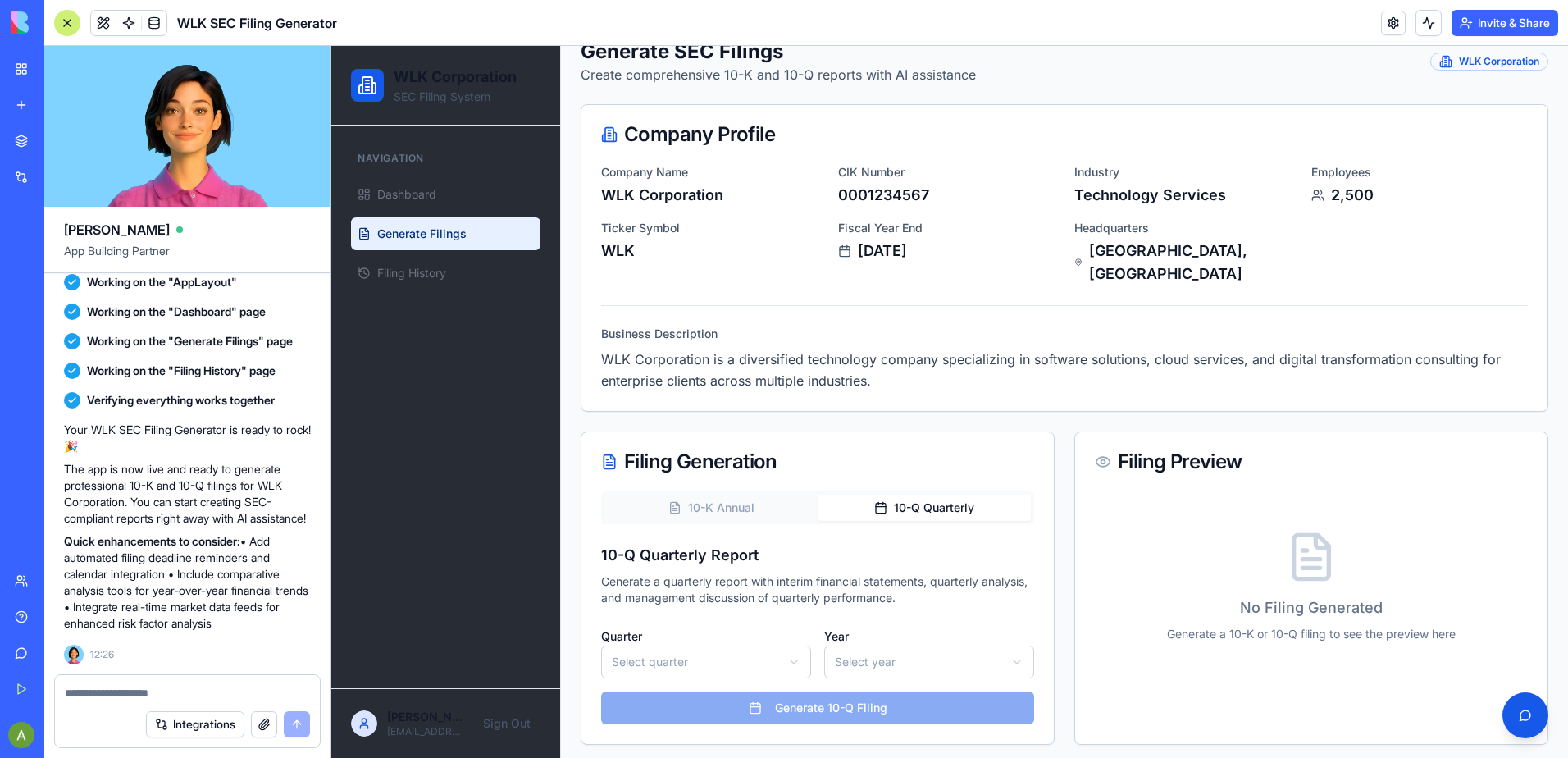
scroll to position [77, 0]
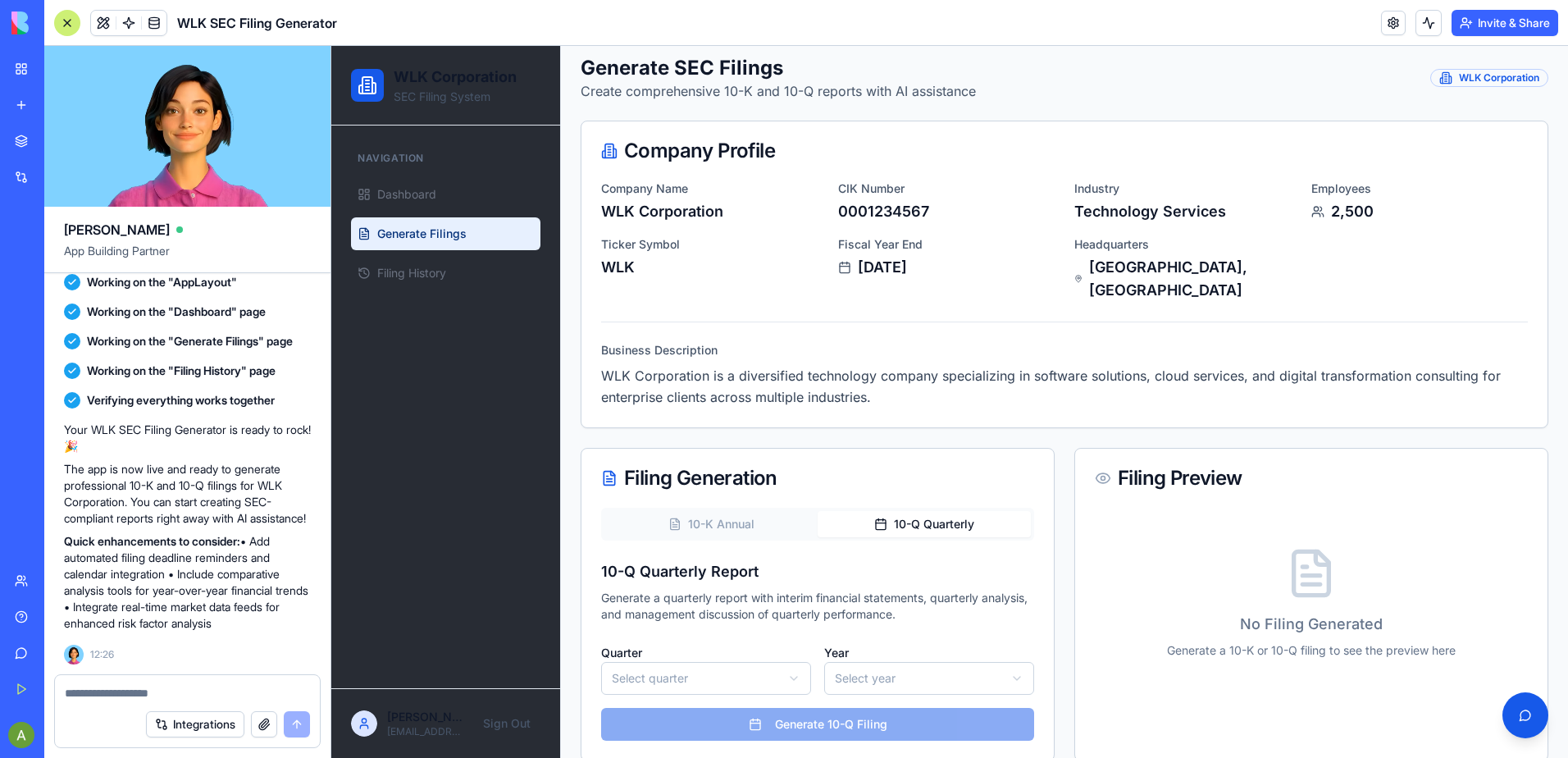
click at [933, 479] on div "Filing Generation 10-K Annual 10-Q Quarterly 10-Q Quarterly Report Generate a q…" at bounding box center [818, 604] width 474 height 313
click at [936, 510] on button "10-Q Quarterly" at bounding box center [924, 523] width 213 height 27
click at [749, 650] on html "WLK Corporation SEC Filing System Navigation Dashboard Generate Filings Filing …" at bounding box center [950, 374] width 1237 height 811
click at [754, 659] on html "WLK Corporation SEC Filing System Navigation Dashboard Generate Filings Filing …" at bounding box center [950, 374] width 1237 height 811
click at [741, 642] on html "WLK Corporation SEC Filing System Navigation Dashboard Generate Filings Filing …" at bounding box center [950, 374] width 1237 height 811
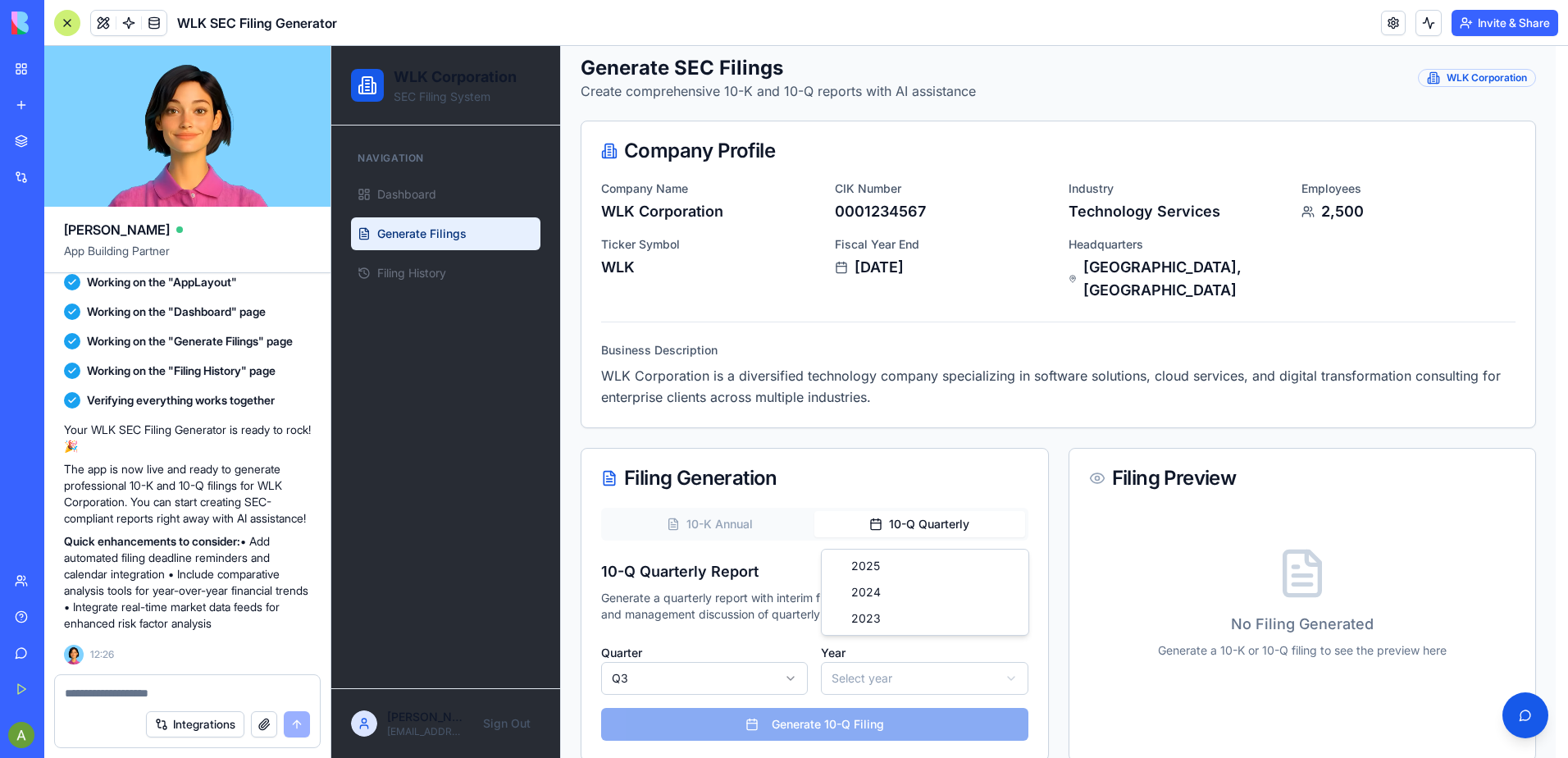
click at [871, 645] on html "WLK Corporation SEC Filing System Navigation Dashboard Generate Filings Filing …" at bounding box center [950, 374] width 1237 height 811
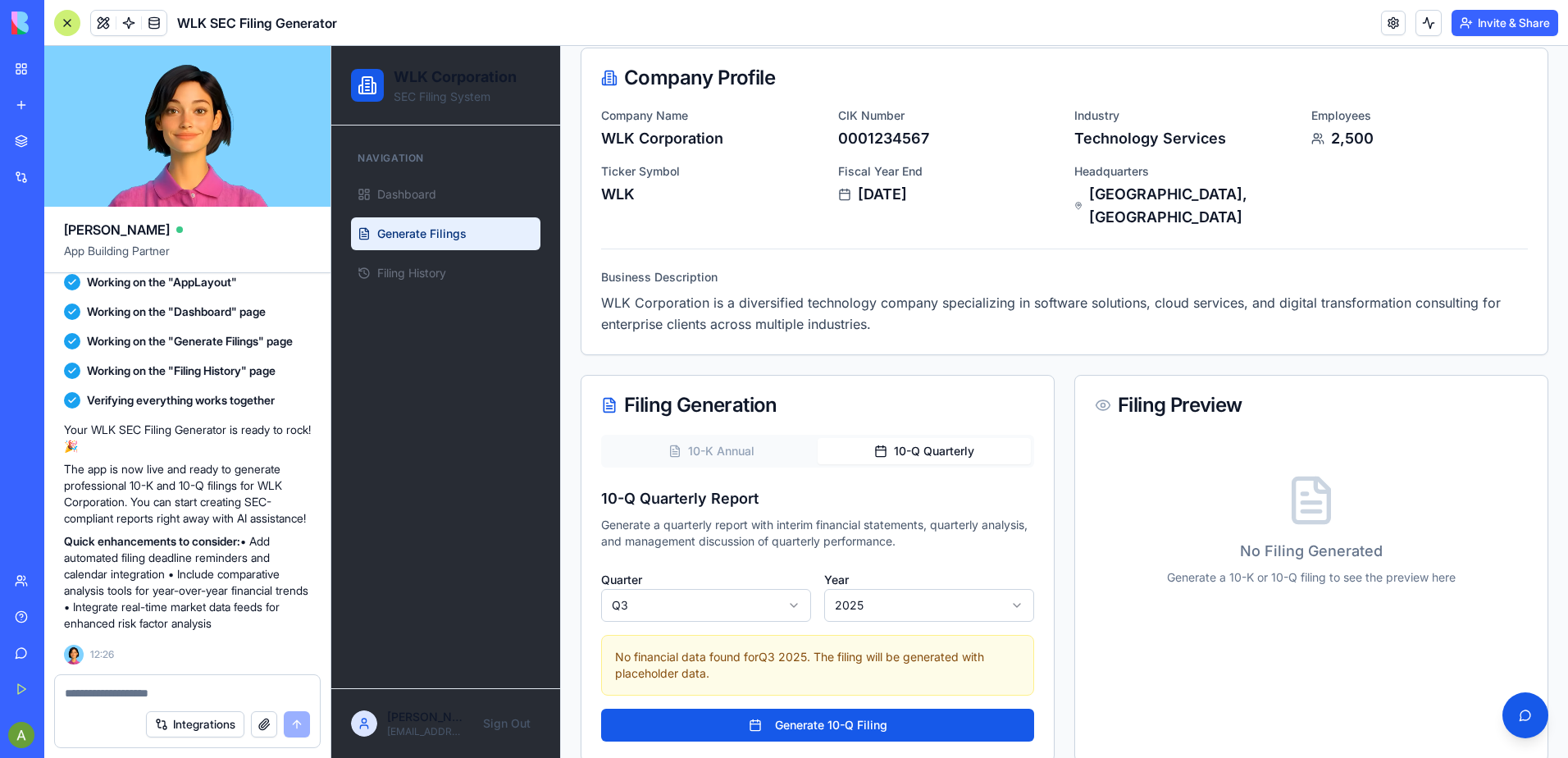
scroll to position [151, 0]
click at [858, 708] on button "Generate 10-Q Filing" at bounding box center [818, 723] width 433 height 33
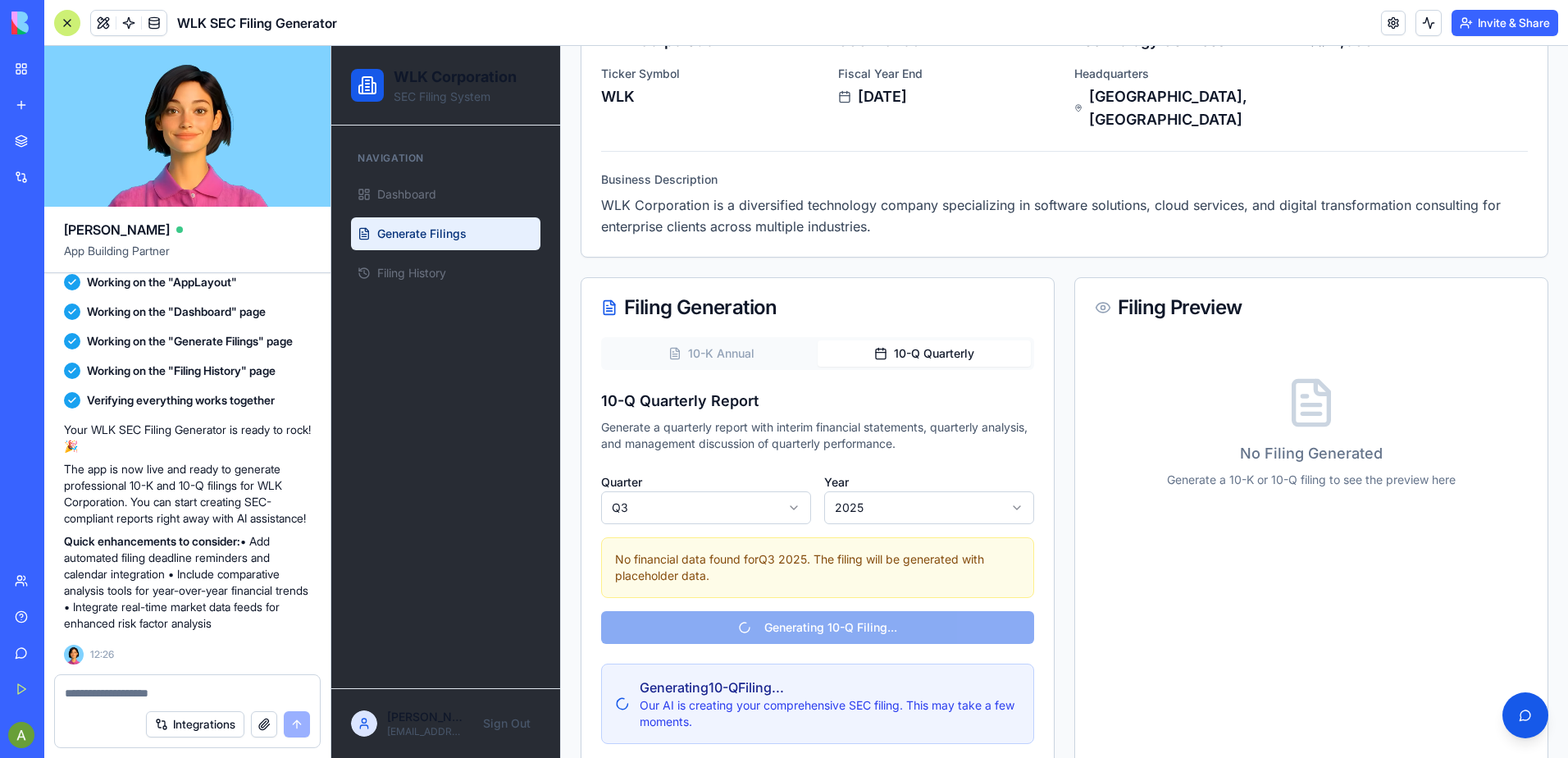
scroll to position [251, 0]
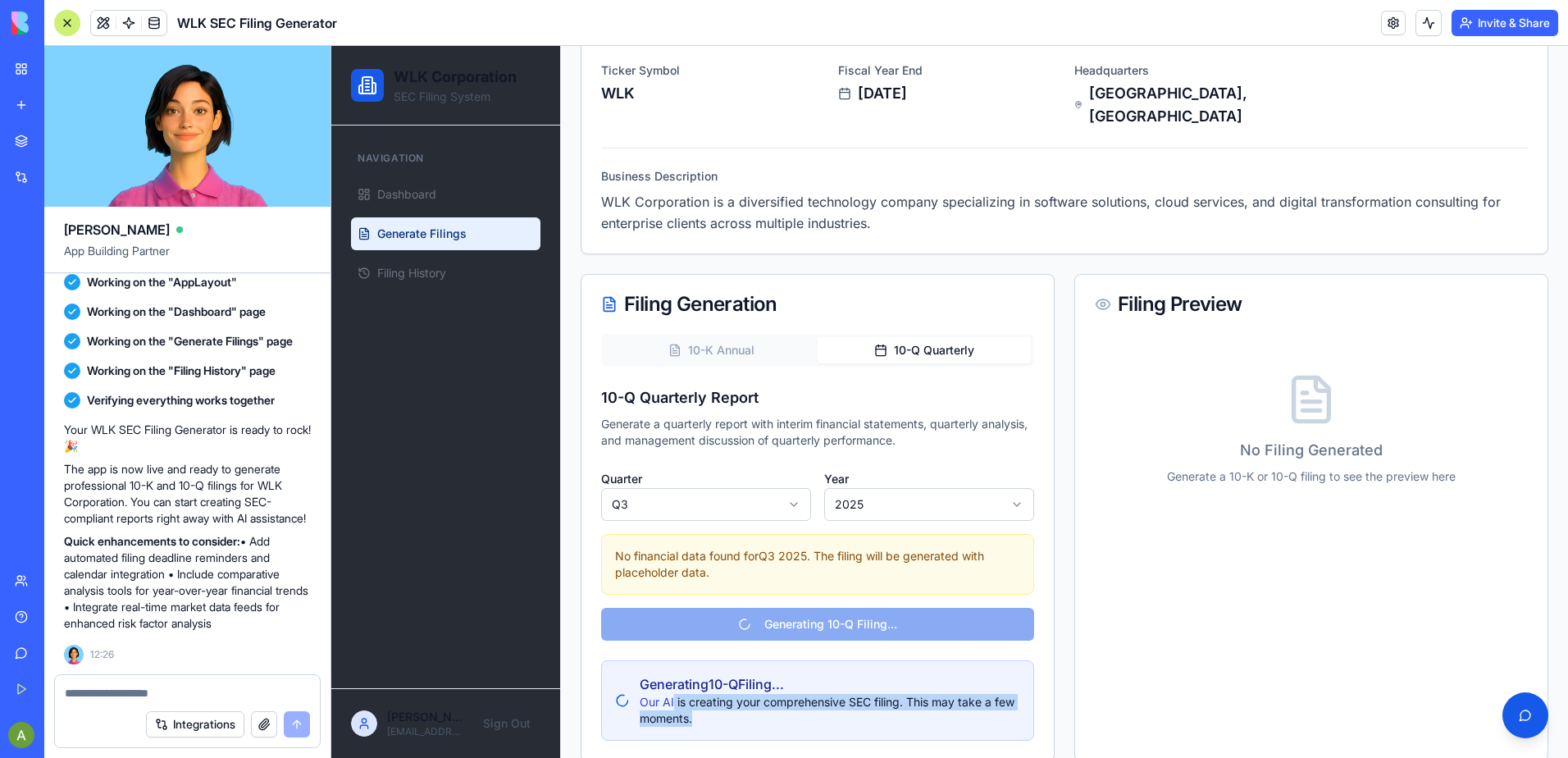
drag, startPoint x: 673, startPoint y: 680, endPoint x: 920, endPoint y: 694, distance: 247.4
click at [920, 694] on p "Our AI is creating your comprehensive SEC filing. This may take a few moments." at bounding box center [829, 710] width 380 height 33
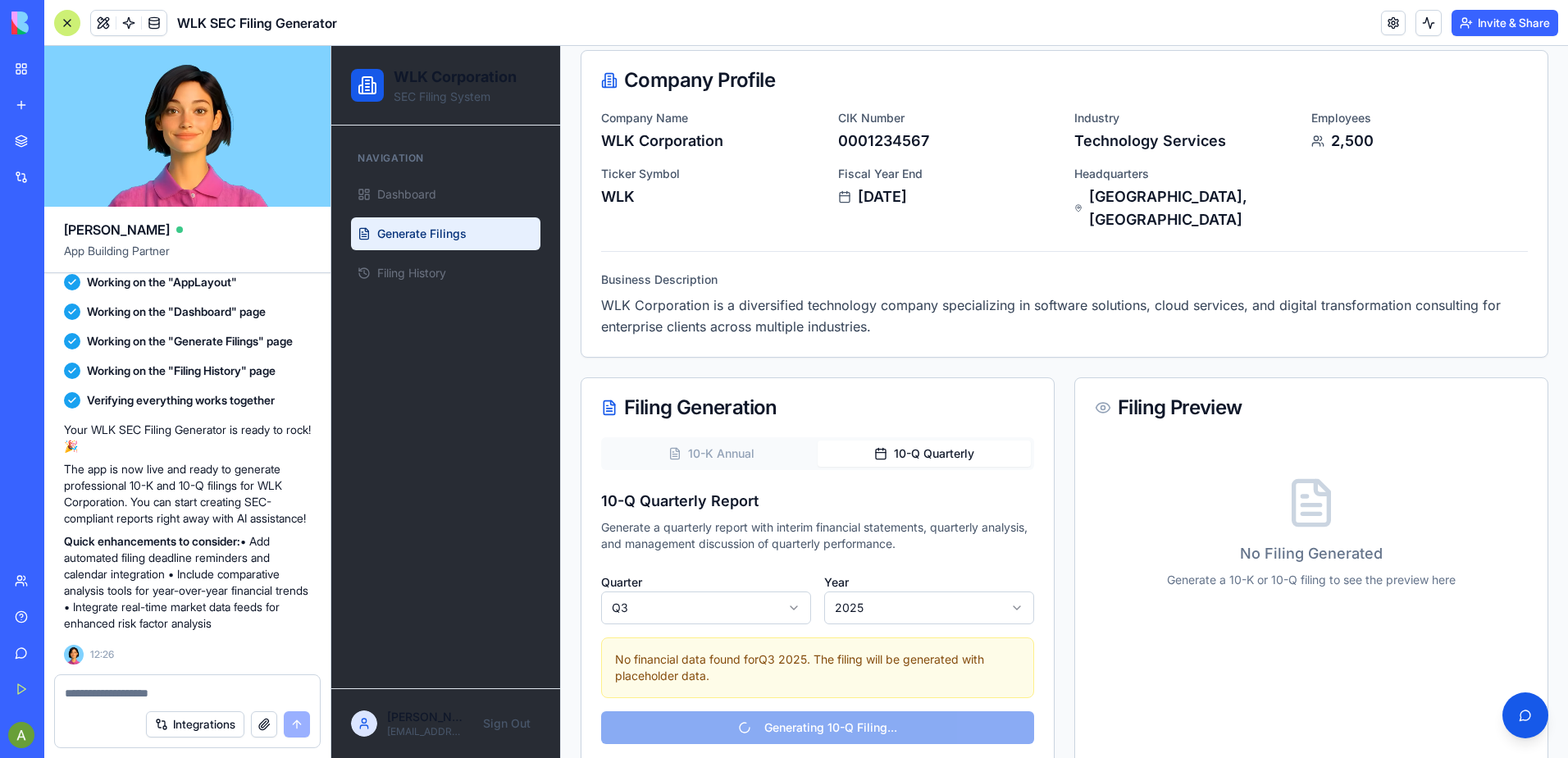
scroll to position [0, 0]
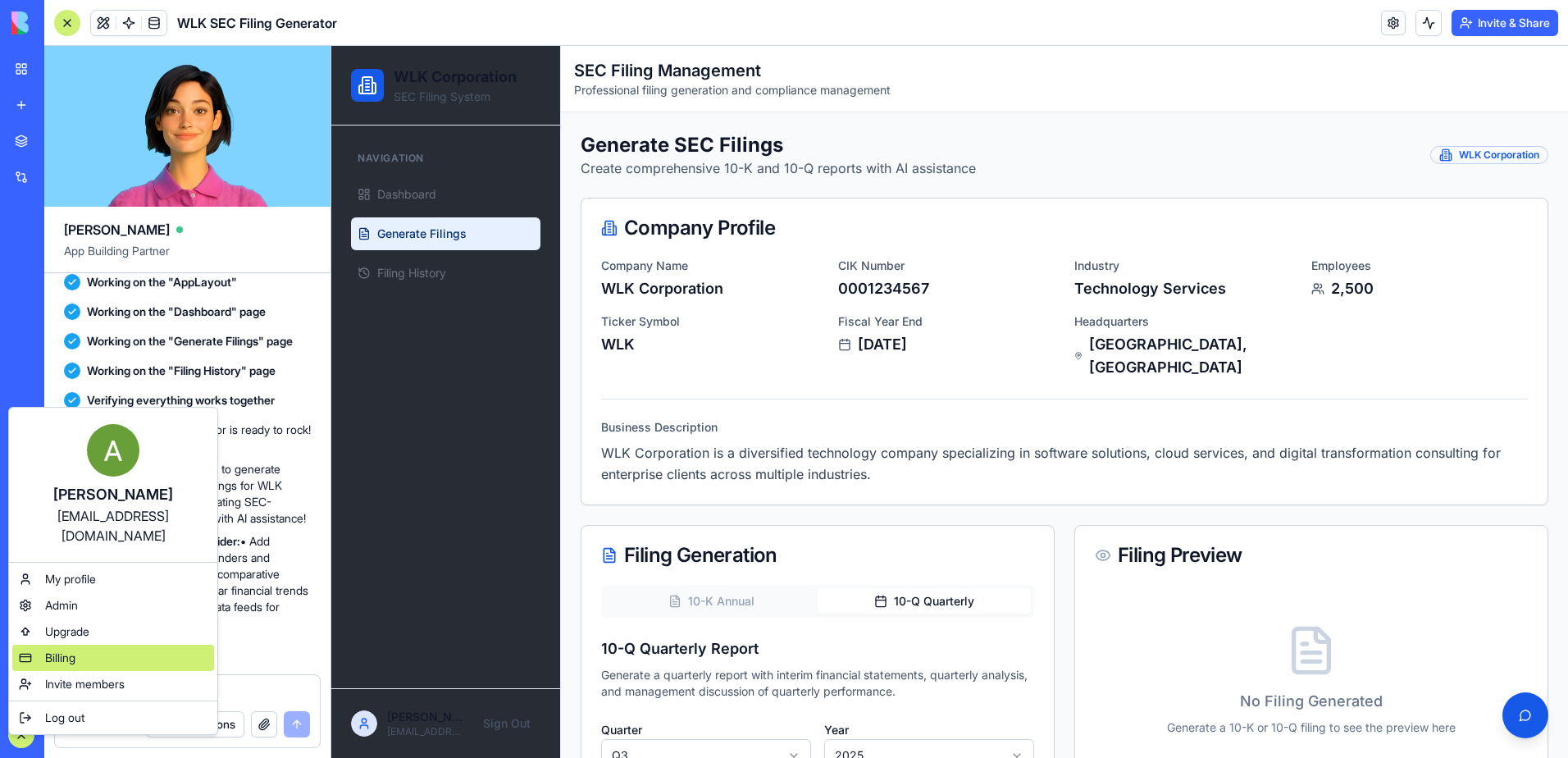
click at [100, 644] on div "Billing" at bounding box center [113, 657] width 201 height 27
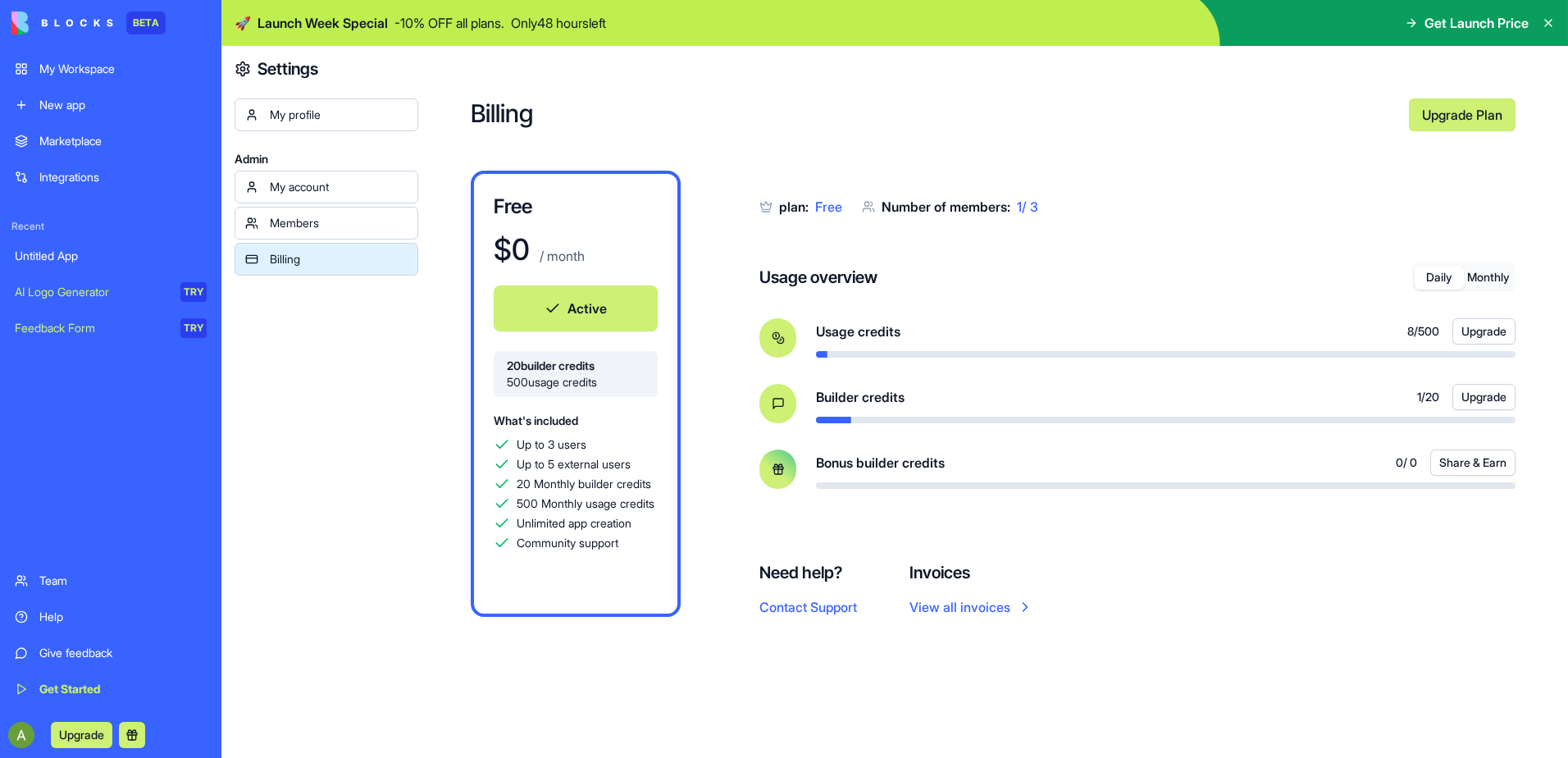
drag, startPoint x: 76, startPoint y: 338, endPoint x: 76, endPoint y: 301, distance: 37.0
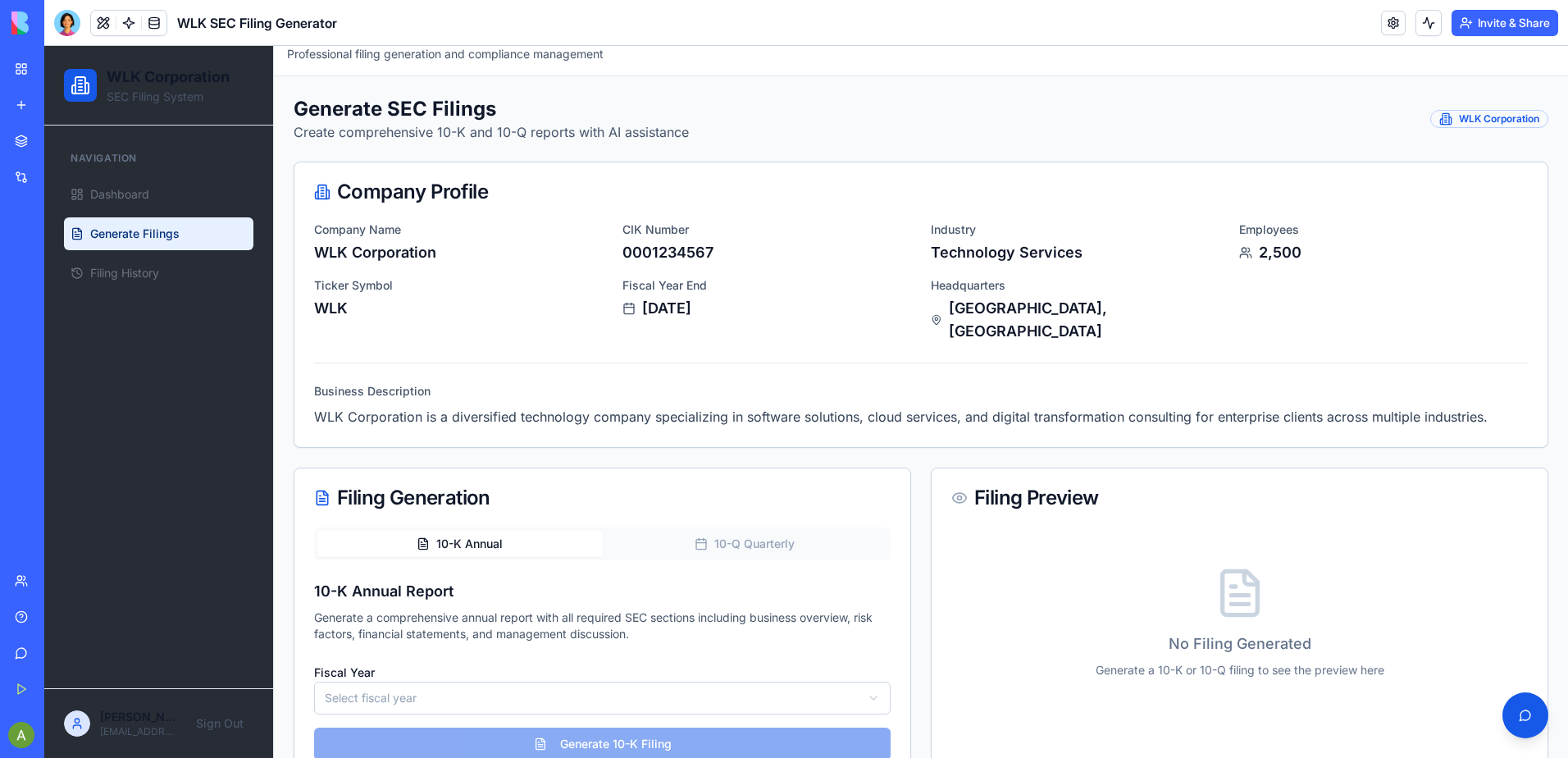
scroll to position [55, 0]
